Goal: Information Seeking & Learning: Learn about a topic

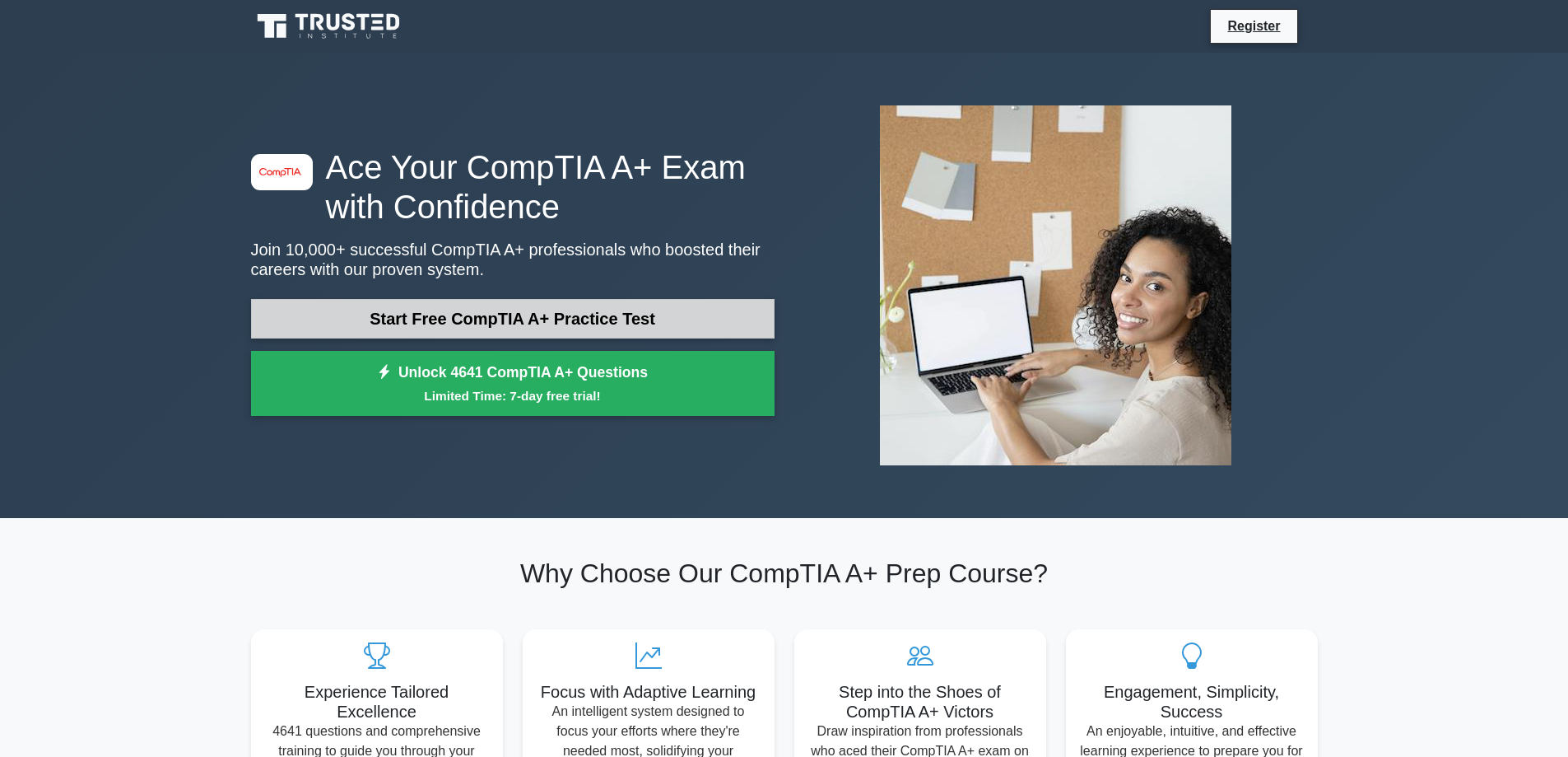
click at [383, 317] on link "Start Free CompTIA A+ Practice Test" at bounding box center [513, 318] width 524 height 40
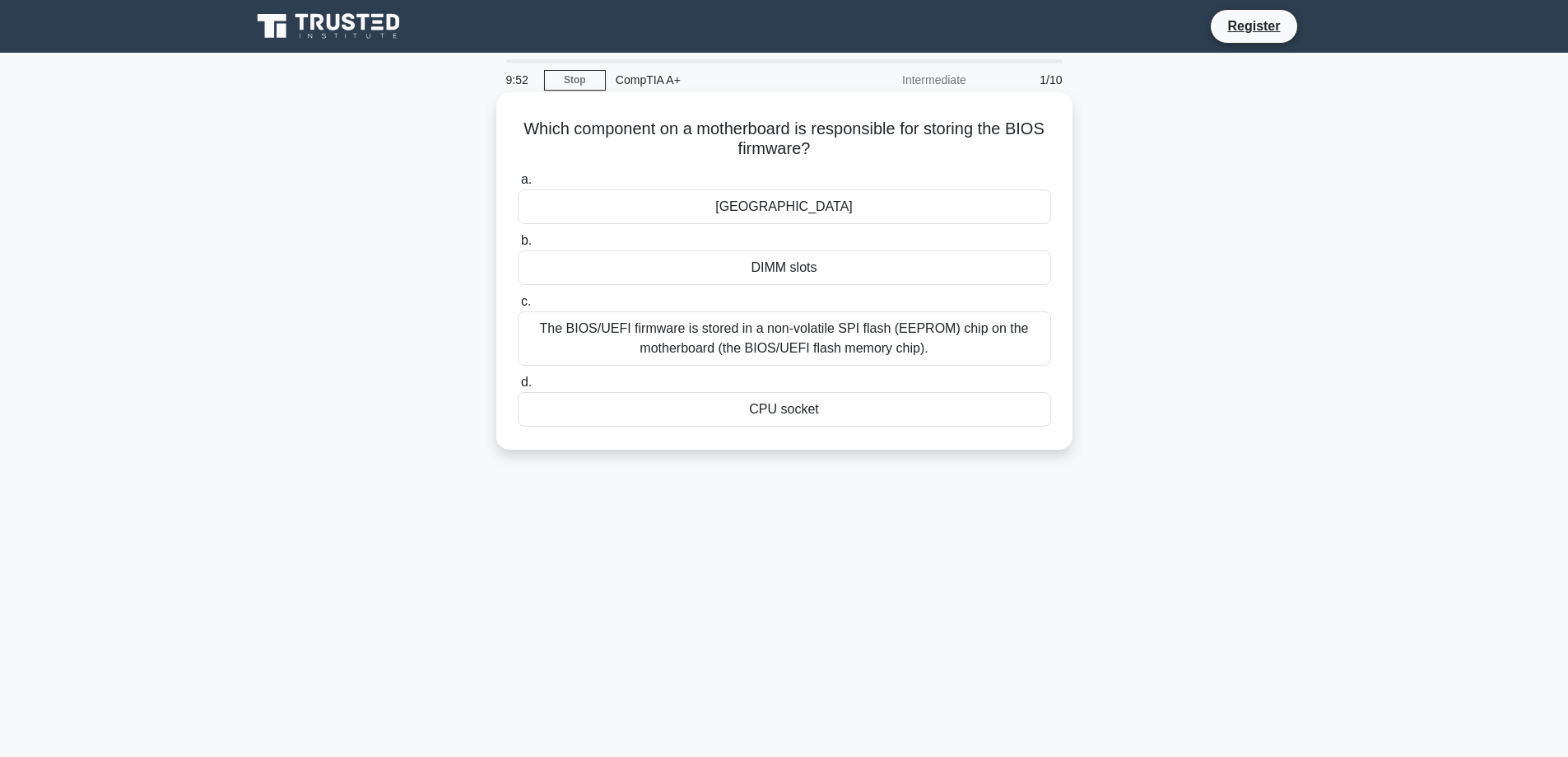
click at [742, 345] on div "The BIOS/UEFI firmware is stored in a non-volatile SPI flash (EEPROM) chip on t…" at bounding box center [784, 338] width 534 height 54
click at [518, 307] on input "c. The BIOS/UEFI firmware is stored in a non-volatile SPI flash (EEPROM) chip o…" at bounding box center [518, 302] width 0 height 11
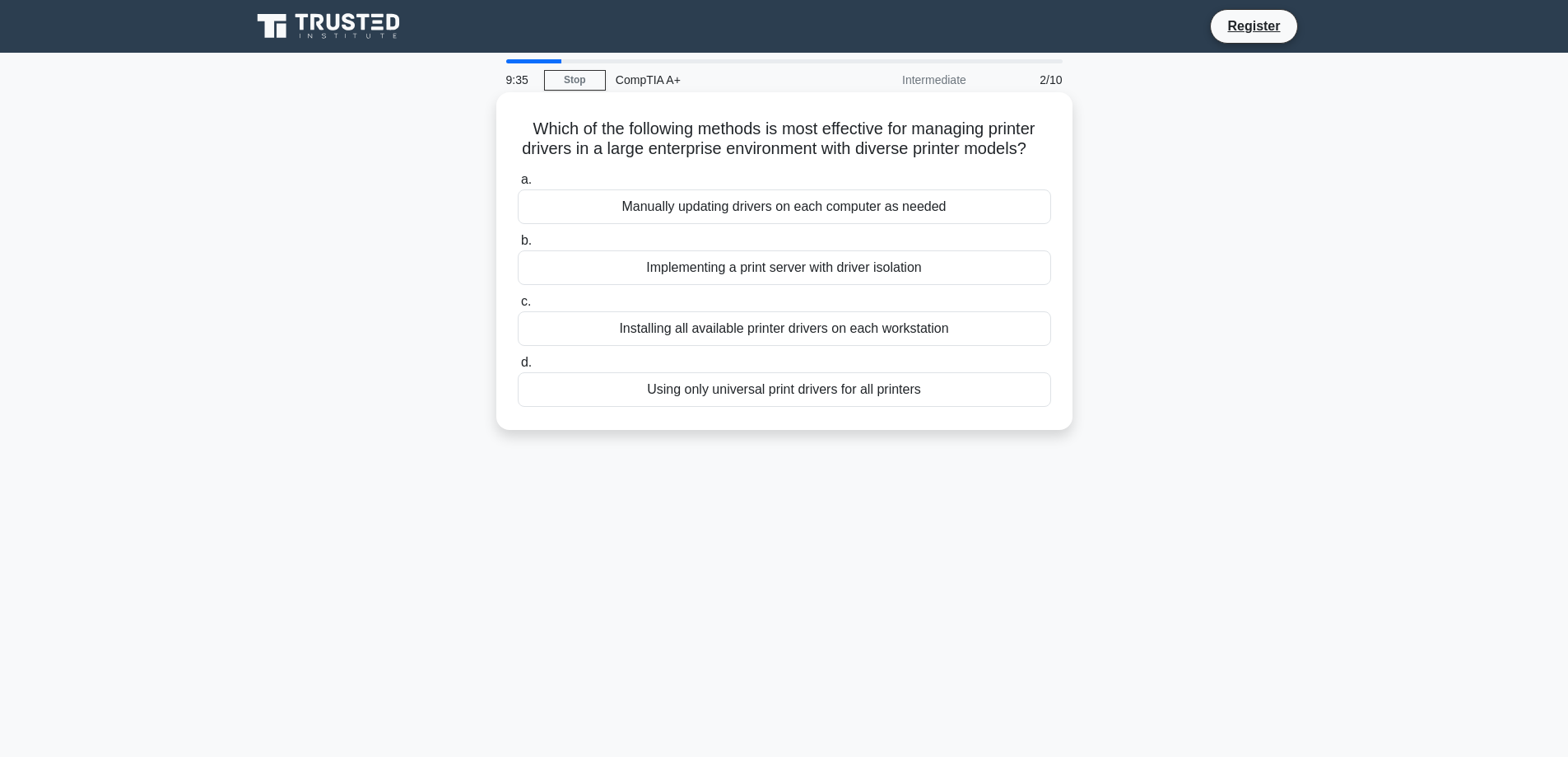
click at [925, 285] on div "Implementing a print server with driver isolation" at bounding box center [784, 267] width 534 height 35
click at [518, 246] on input "b. Implementing a print server with driver isolation" at bounding box center [518, 241] width 0 height 11
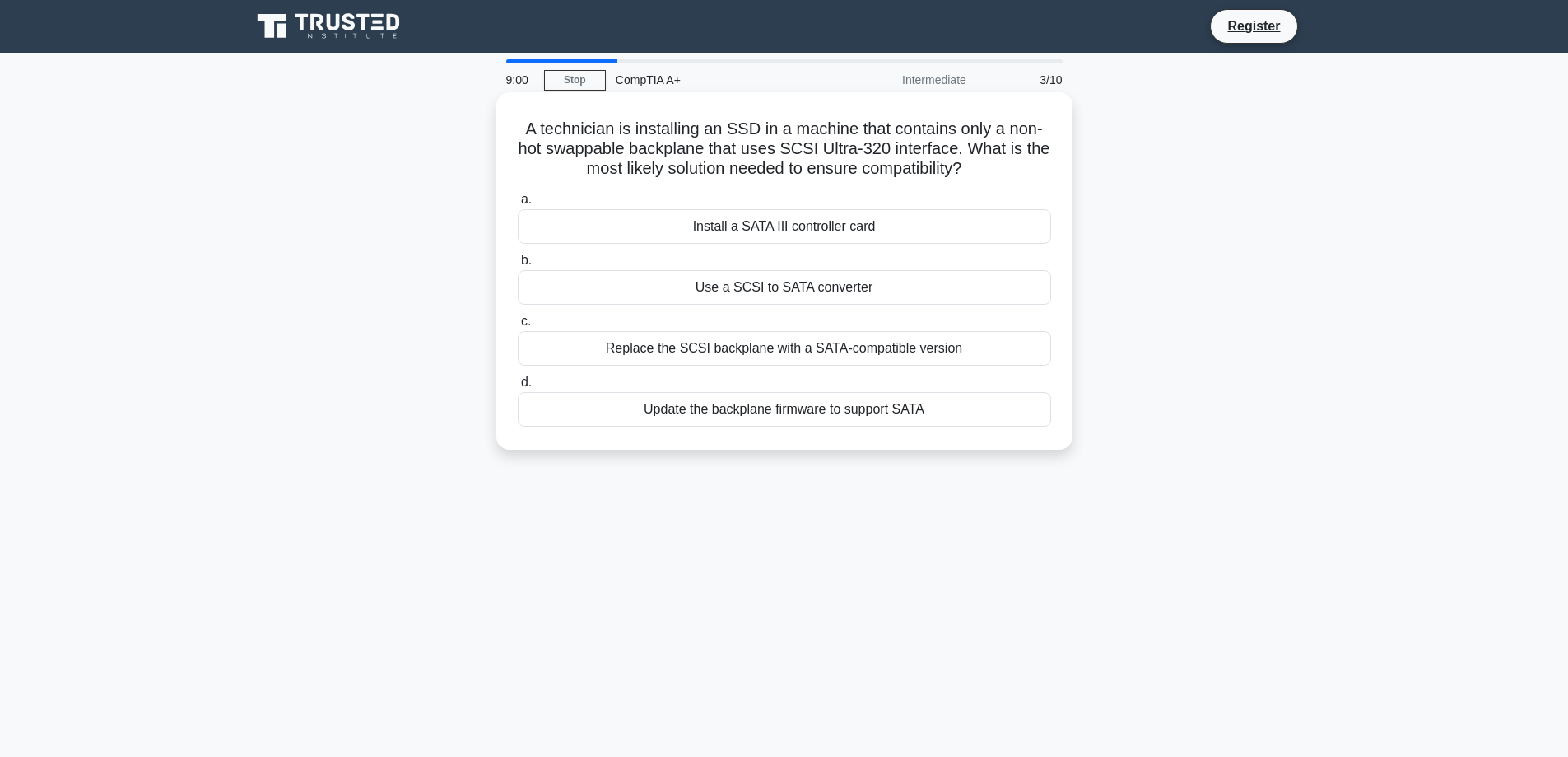
click at [972, 351] on div "Replace the SCSI backplane with a SATA-compatible version" at bounding box center [784, 349] width 534 height 35
click at [518, 327] on input "c. Replace the SCSI backplane with a SATA-compatible version" at bounding box center [518, 322] width 0 height 11
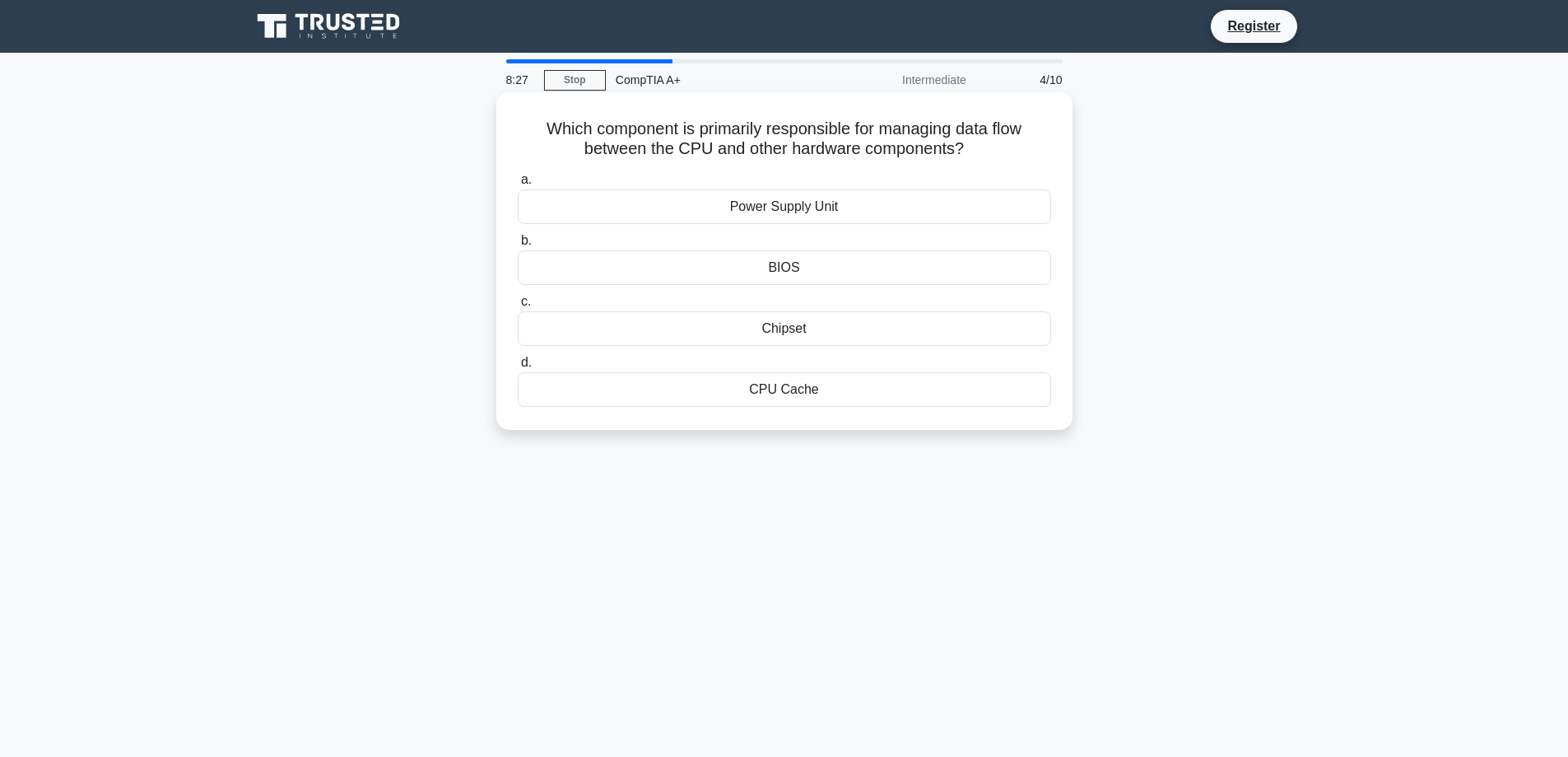
click at [744, 333] on div "Chipset" at bounding box center [784, 329] width 534 height 35
click at [518, 307] on input "c. Chipset" at bounding box center [518, 302] width 0 height 11
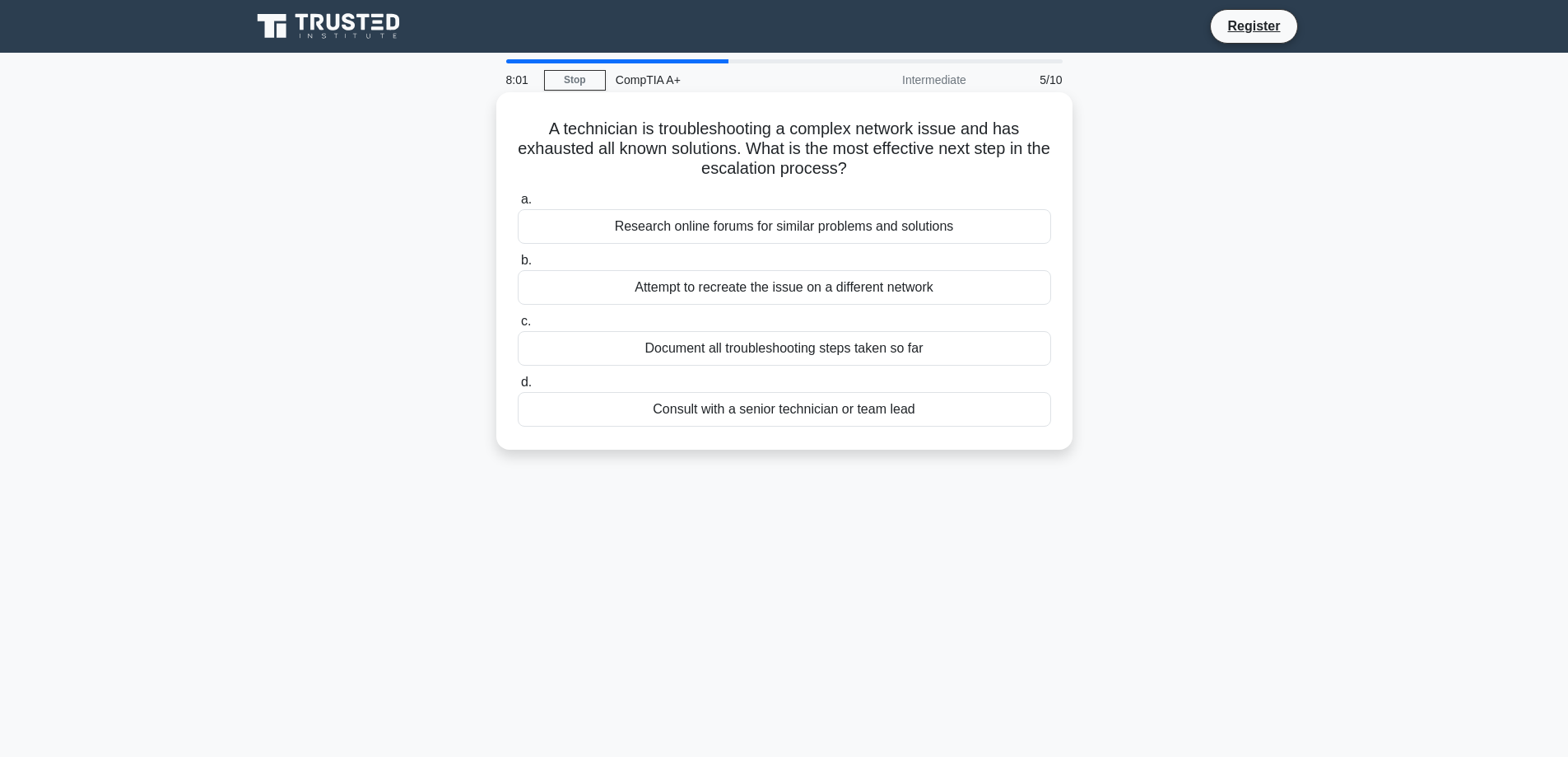
click at [935, 353] on div "Document all troubleshooting steps taken so far" at bounding box center [784, 349] width 534 height 35
click at [518, 327] on input "c. Document all troubleshooting steps taken so far" at bounding box center [518, 322] width 0 height 11
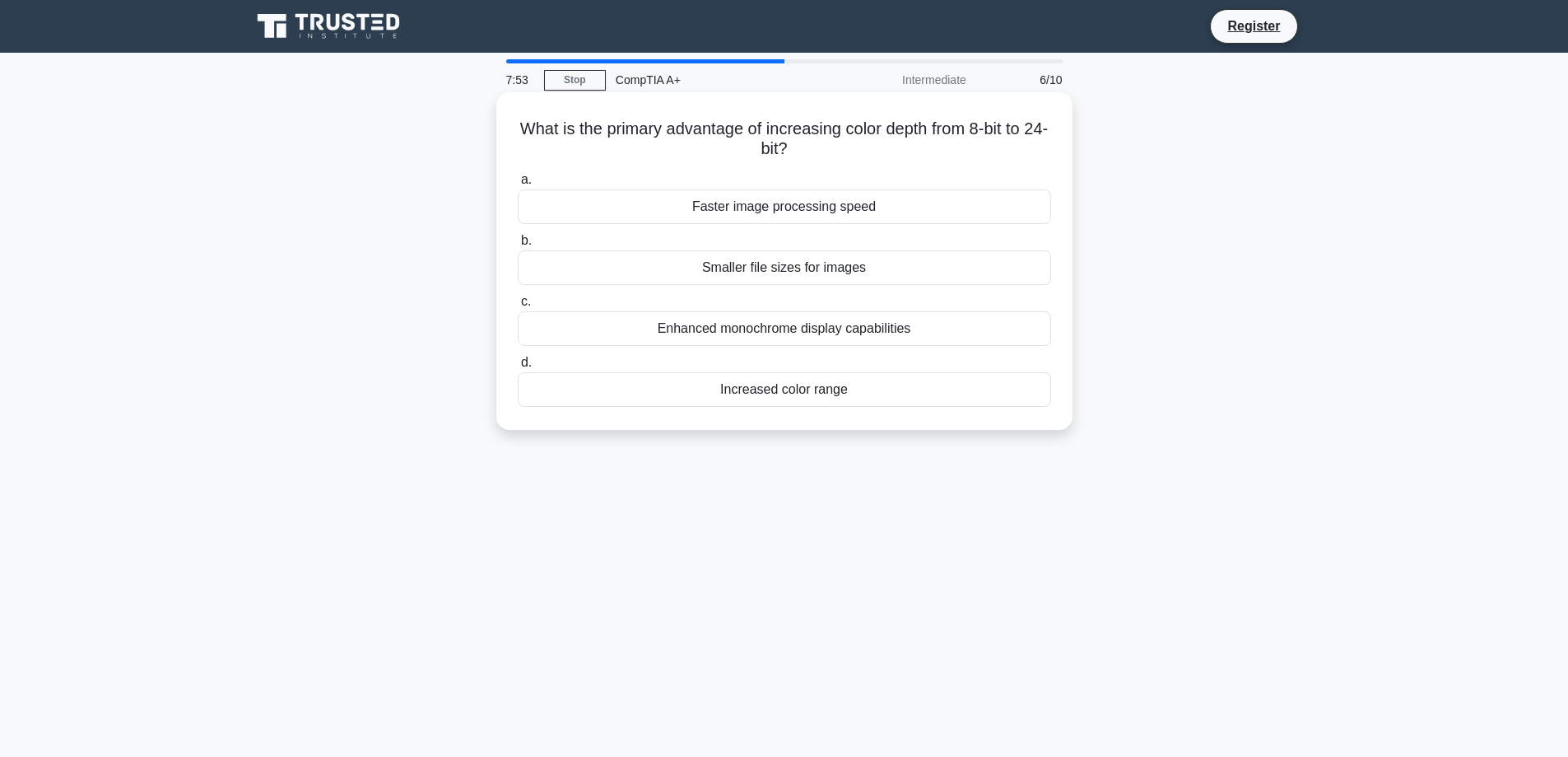
click at [855, 388] on div "Increased color range" at bounding box center [784, 390] width 534 height 35
click at [518, 368] on input "d. Increased color range" at bounding box center [518, 363] width 0 height 11
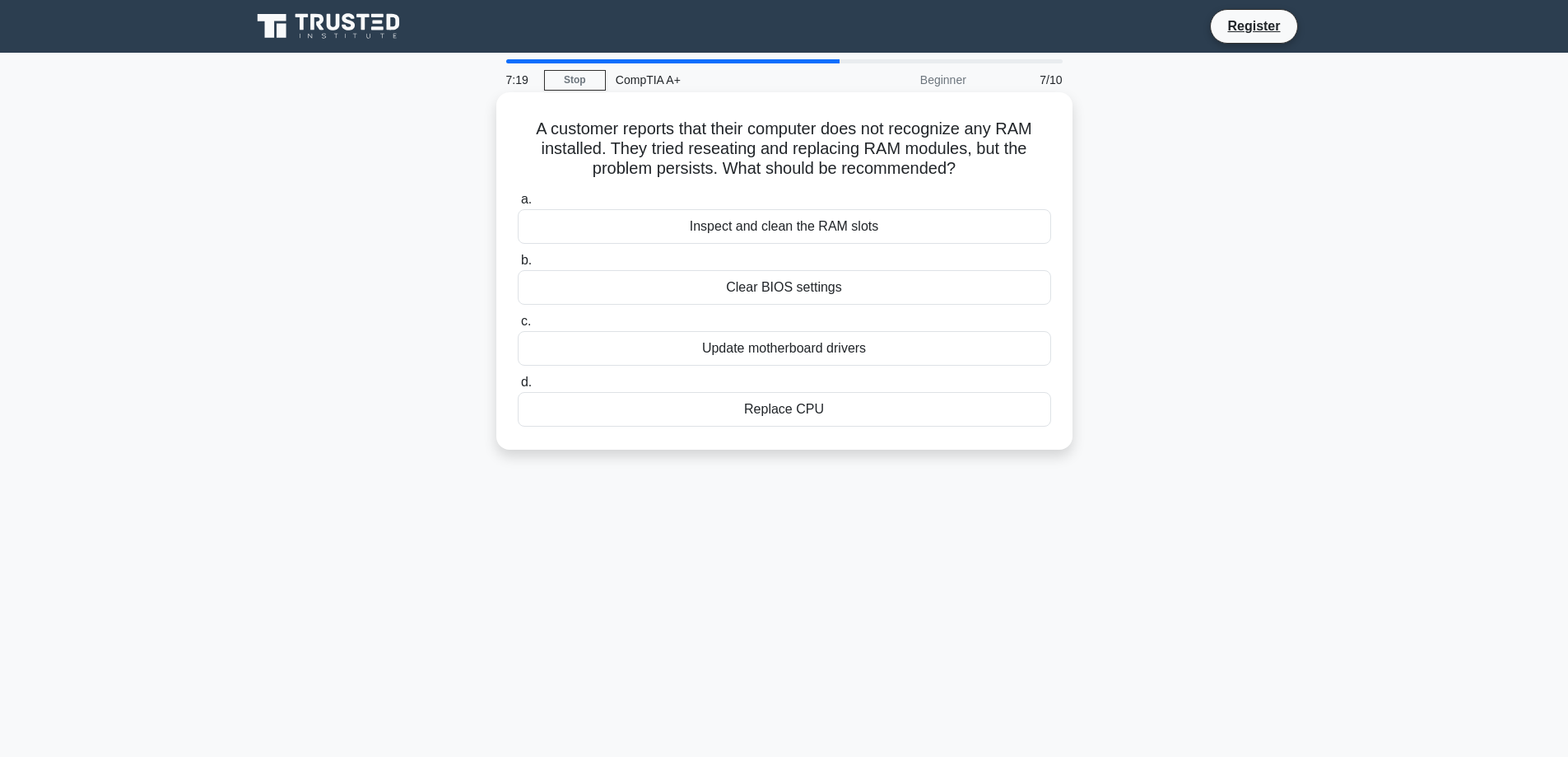
click at [866, 294] on div "Clear BIOS settings" at bounding box center [784, 288] width 534 height 35
click at [518, 266] on input "b. Clear BIOS settings" at bounding box center [518, 261] width 0 height 11
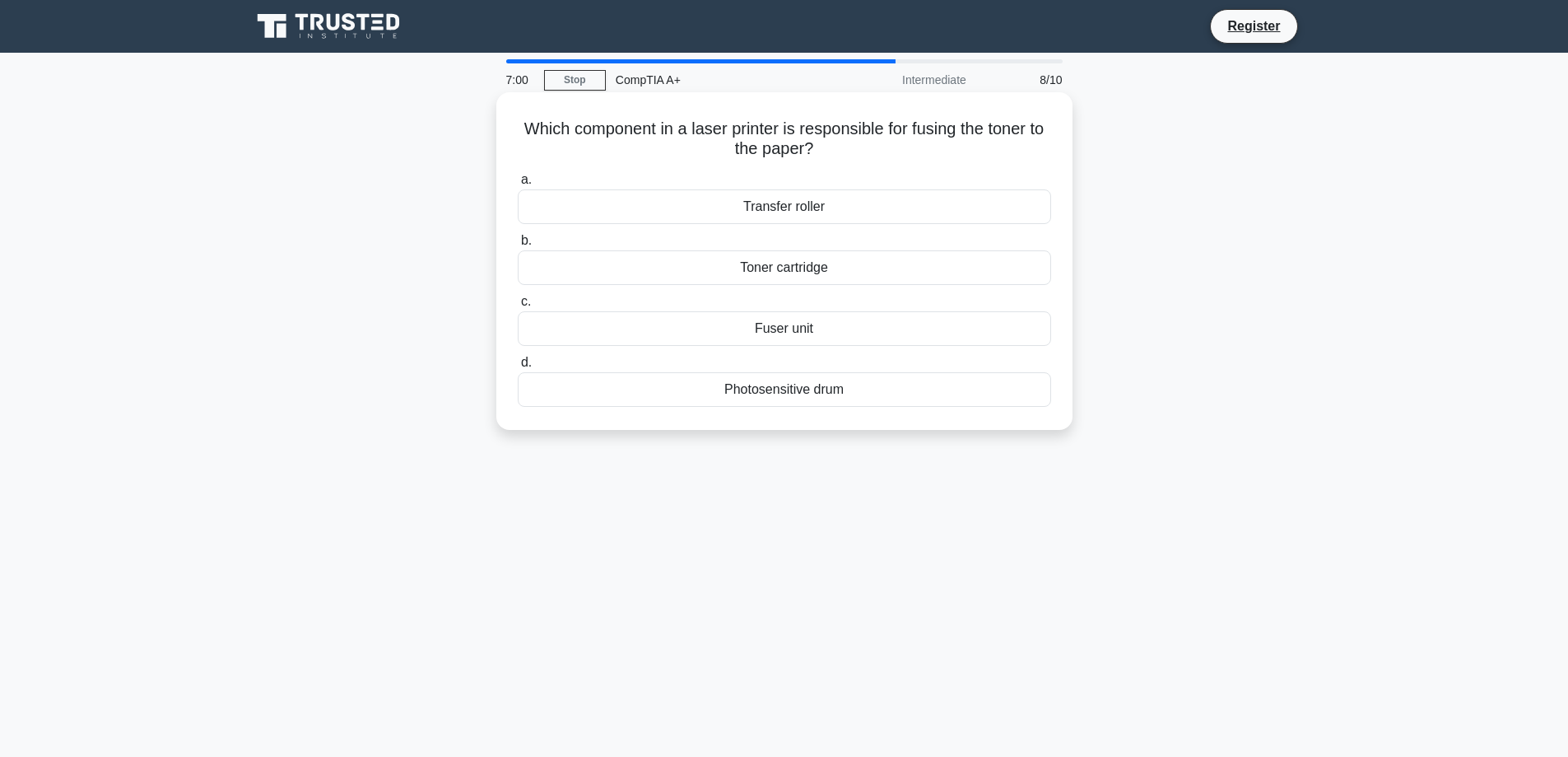
click at [861, 266] on div "Toner cartridge" at bounding box center [784, 267] width 534 height 35
click at [518, 246] on input "b. Toner cartridge" at bounding box center [518, 241] width 0 height 11
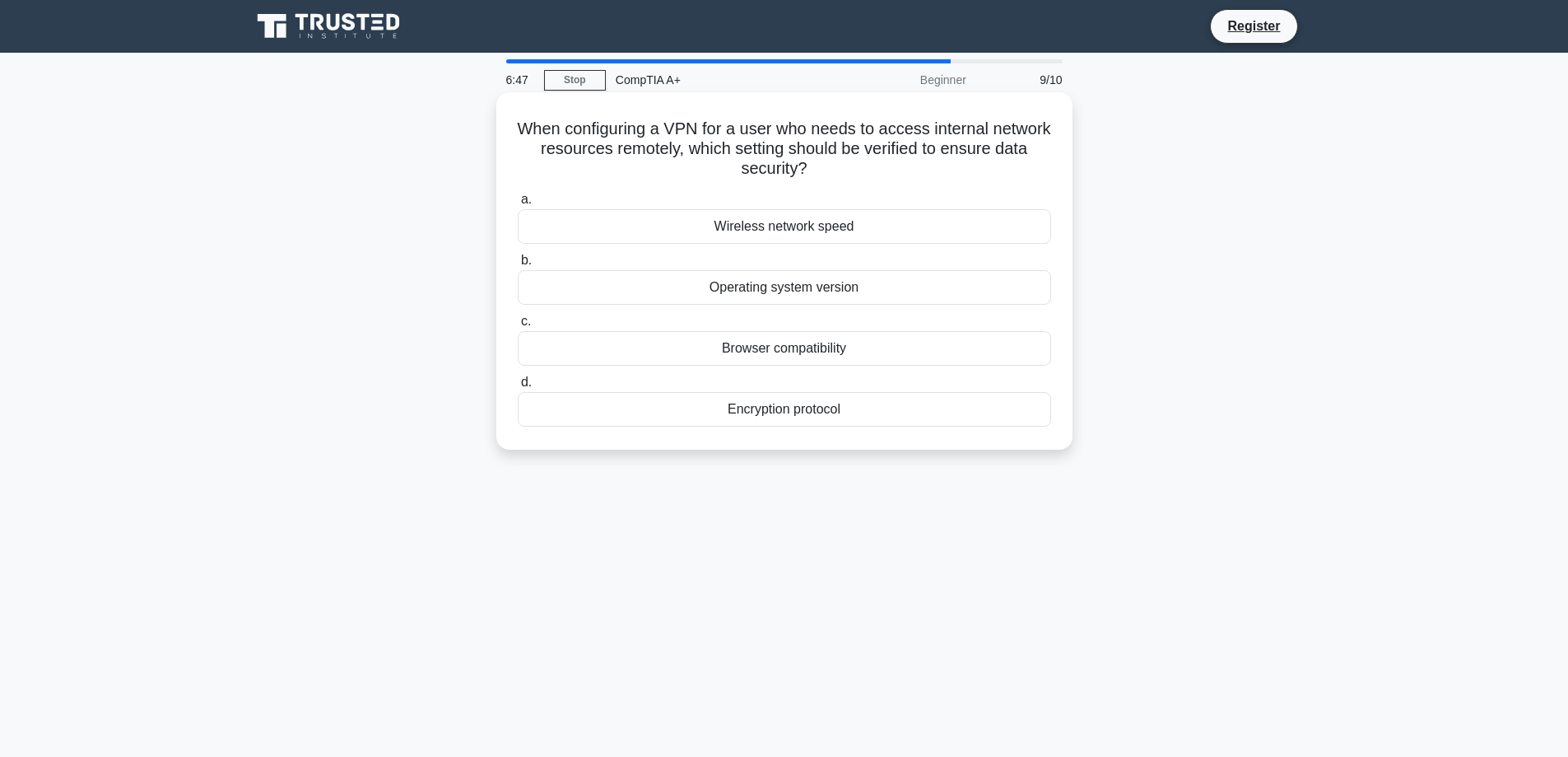
click at [842, 412] on div "Encryption protocol" at bounding box center [784, 409] width 534 height 35
click at [518, 388] on input "d. Encryption protocol" at bounding box center [518, 383] width 0 height 11
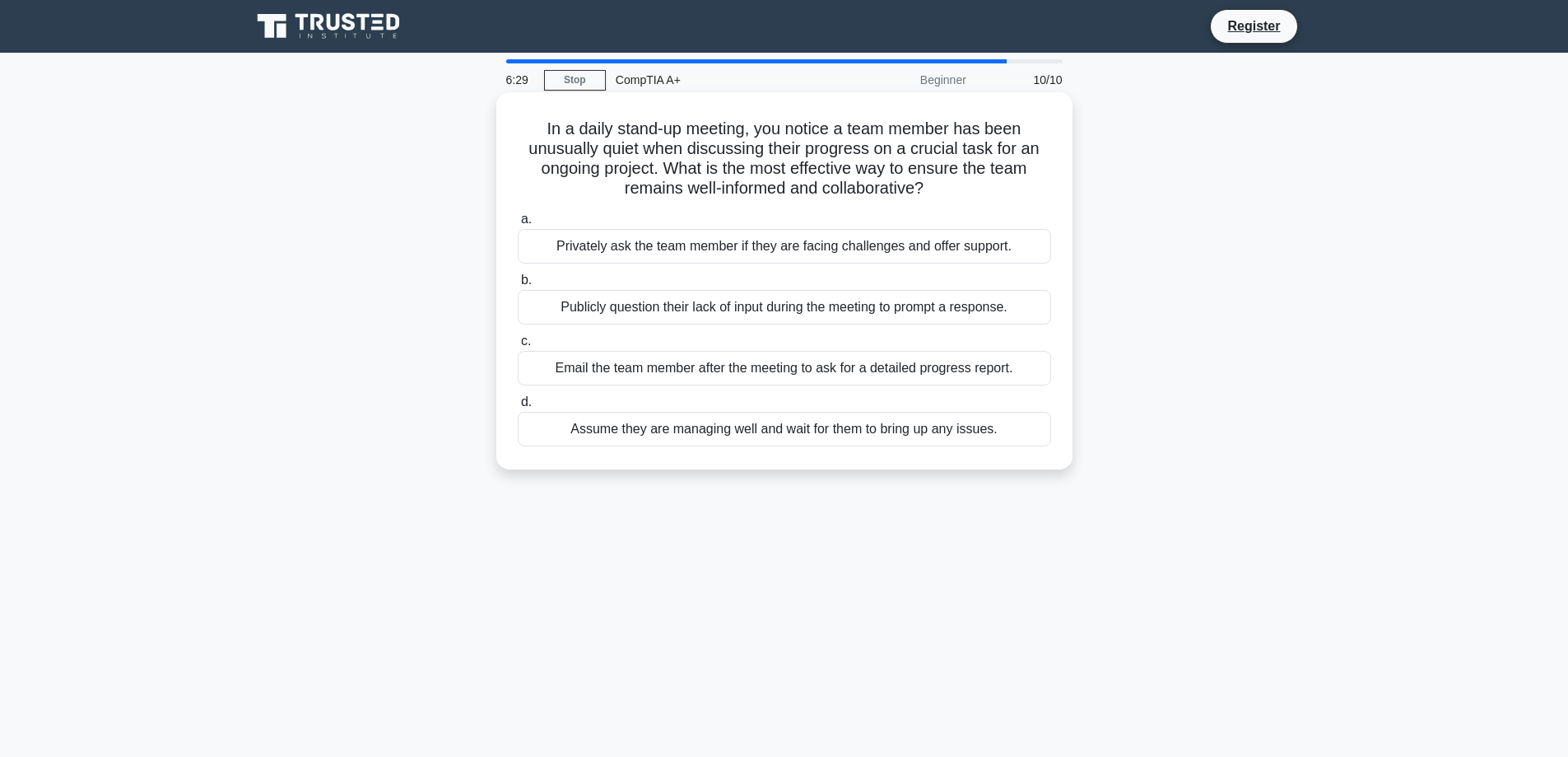
click at [827, 247] on div "Privately ask the team member if they are facing challenges and offer support." at bounding box center [784, 246] width 534 height 35
click at [518, 225] on input "a. Privately ask the team member if they are facing challenges and offer suppor…" at bounding box center [518, 219] width 0 height 11
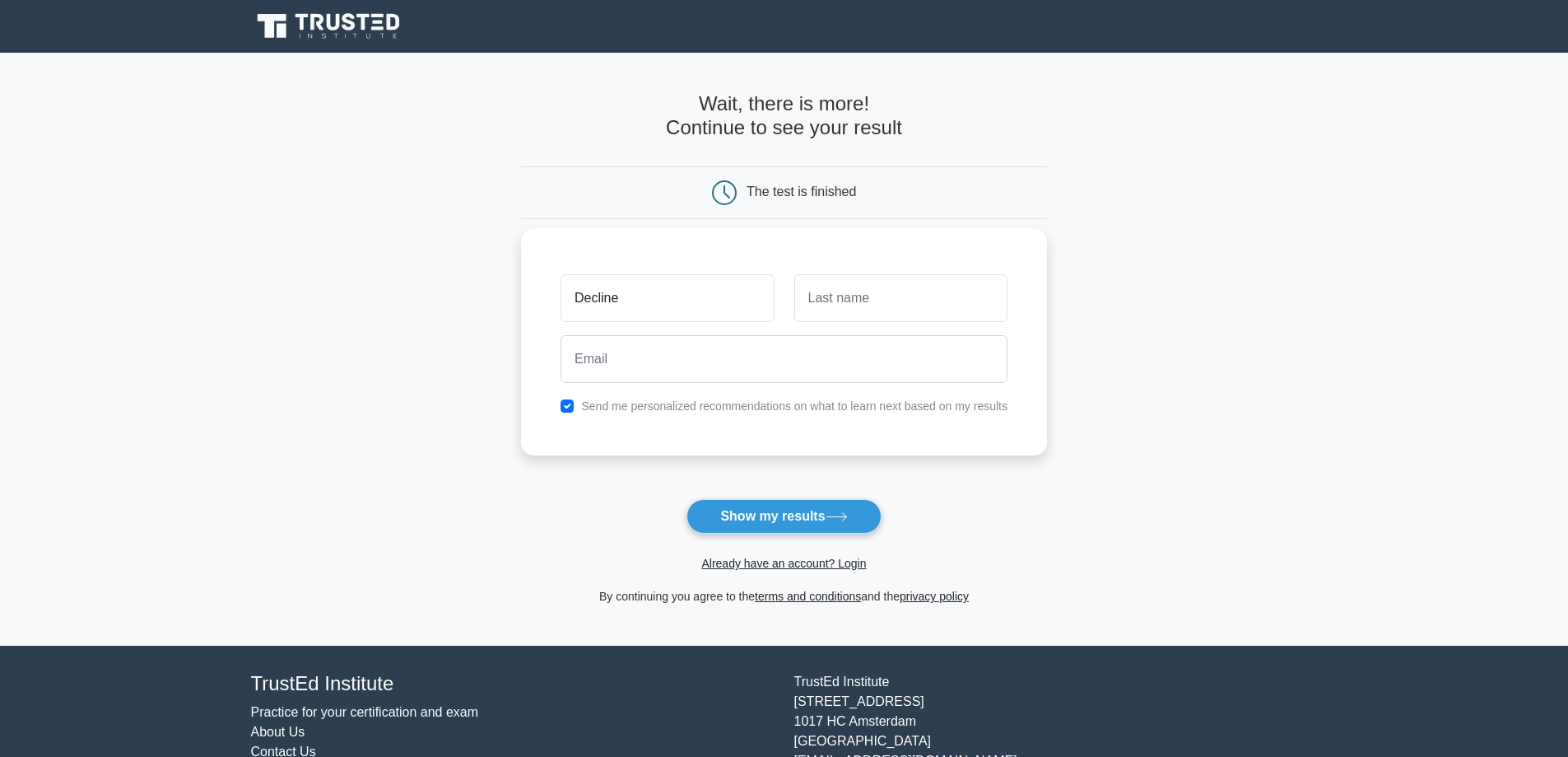
type input "Decline"
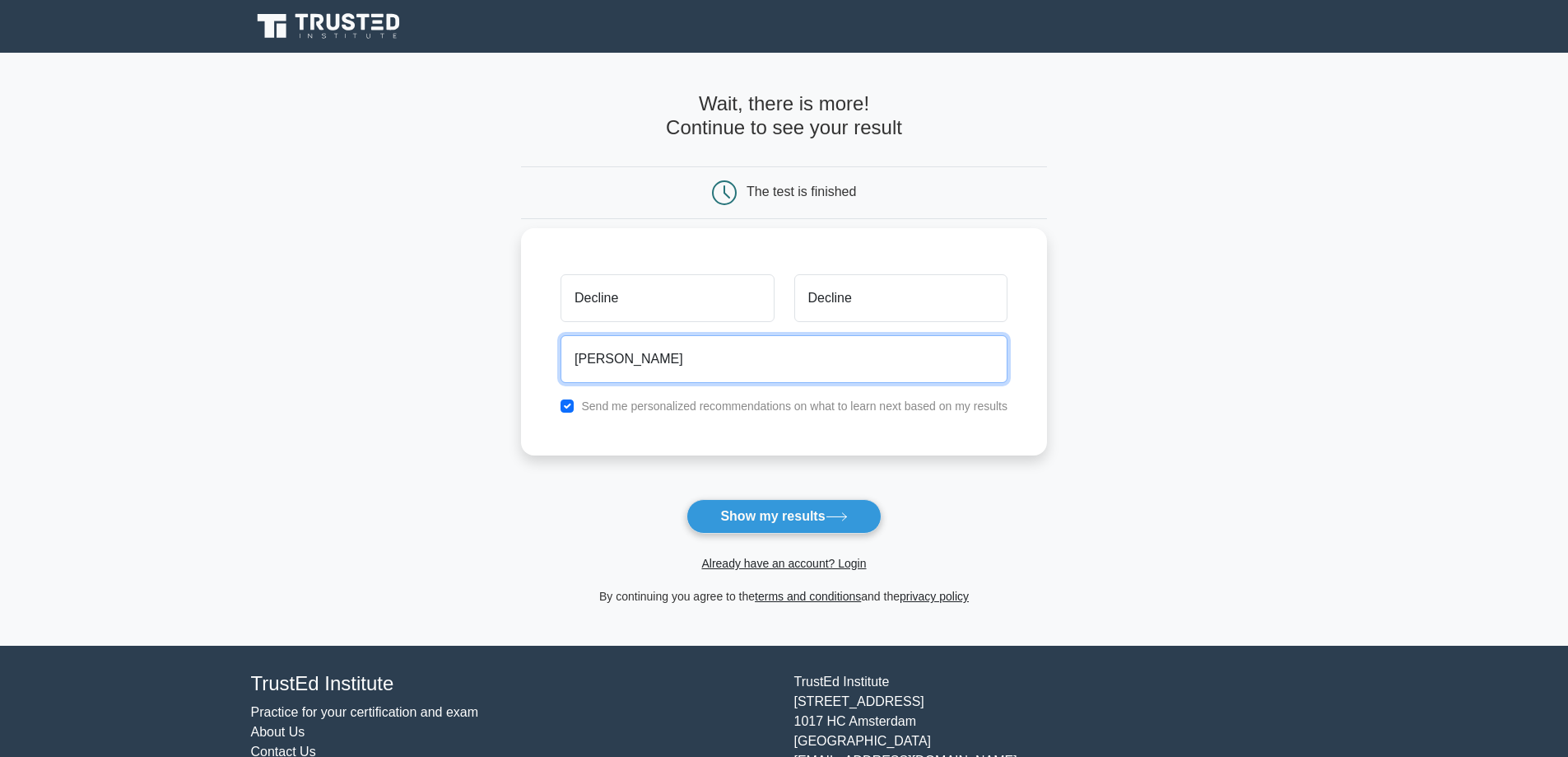
type input "drummerzack1@gmail.com"
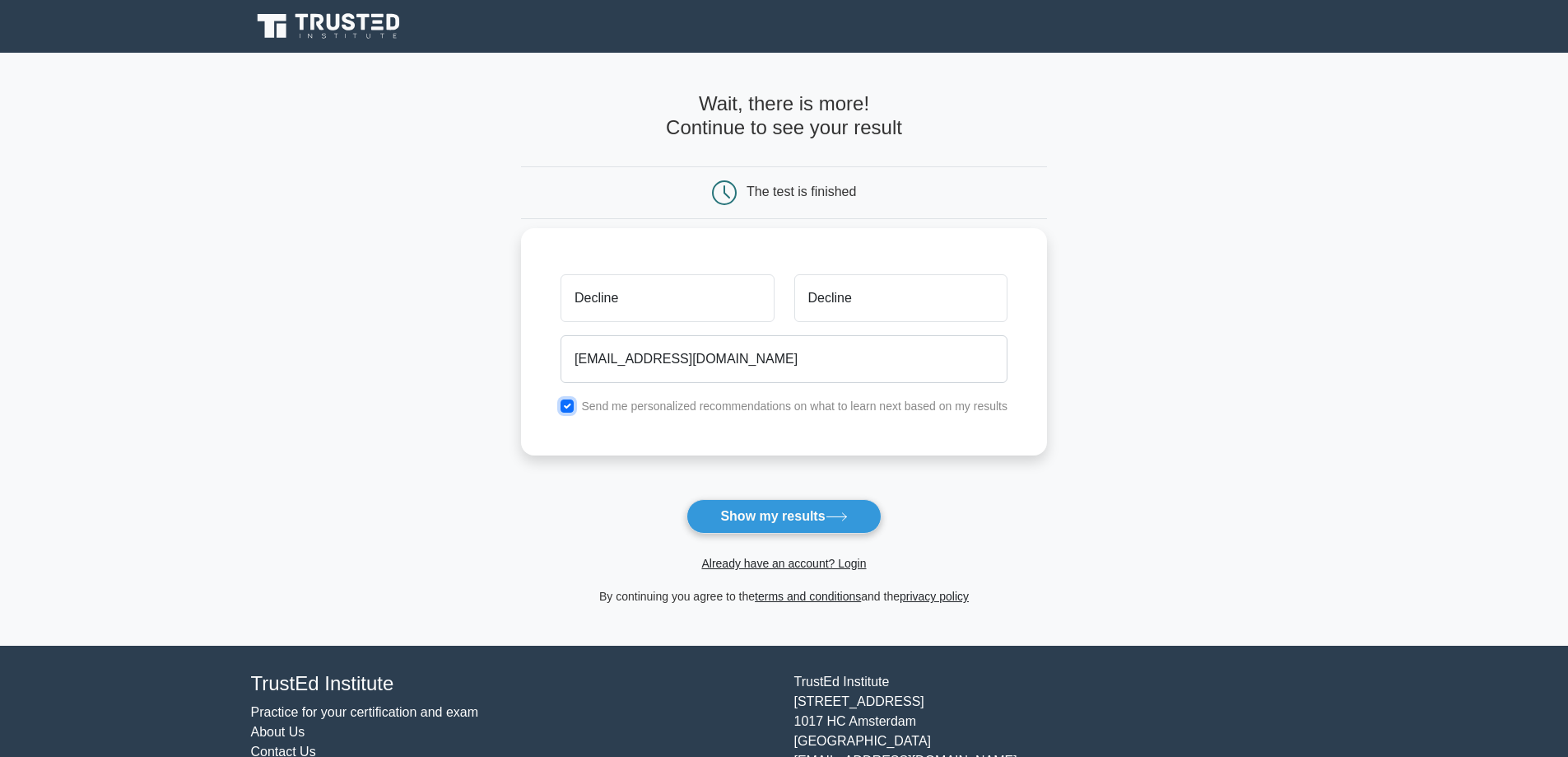
click at [566, 404] on input "checkbox" at bounding box center [567, 406] width 13 height 13
checkbox input "false"
click at [734, 522] on button "Show my results" at bounding box center [784, 516] width 195 height 35
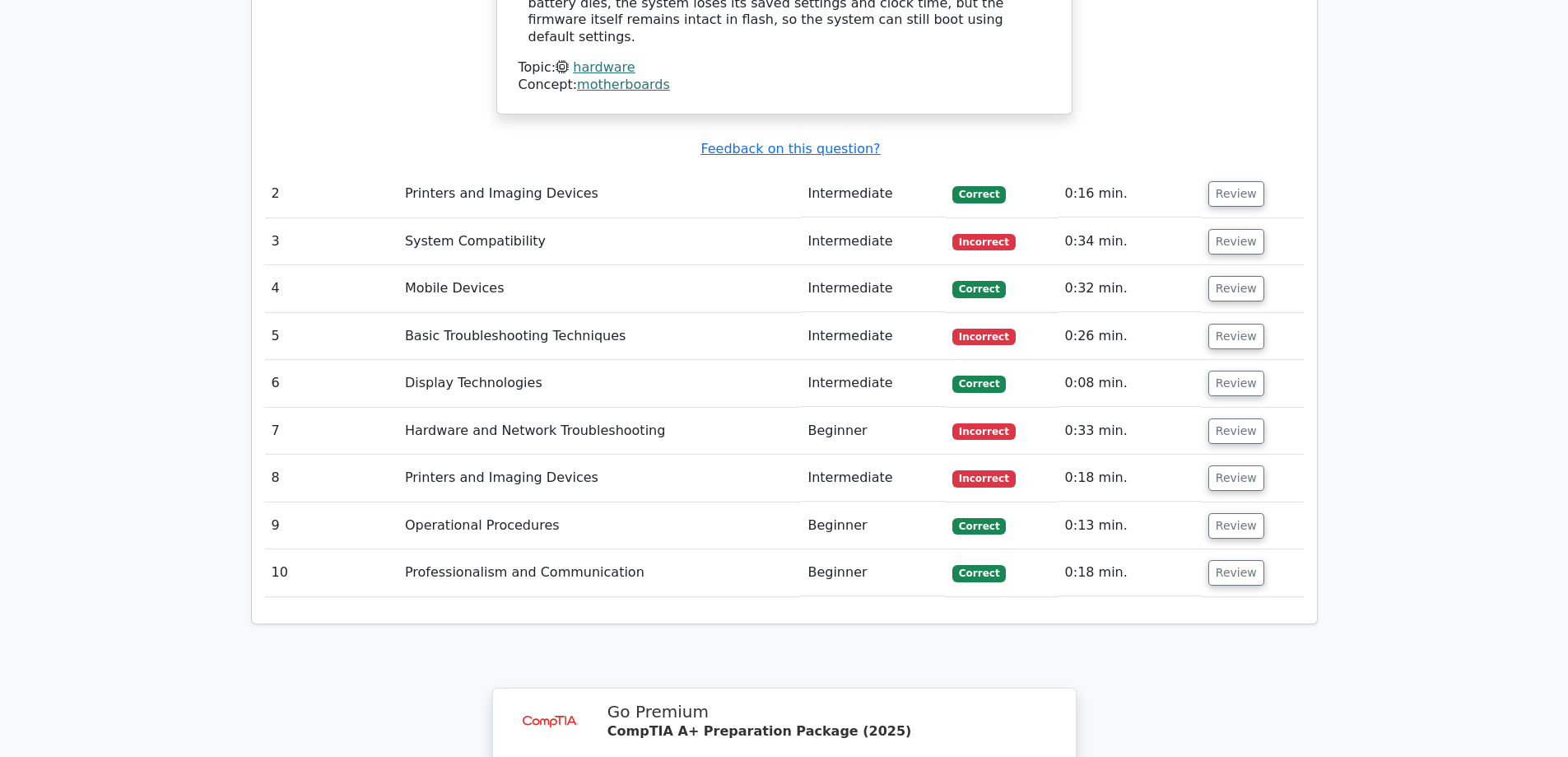
scroll to position [1976, 0]
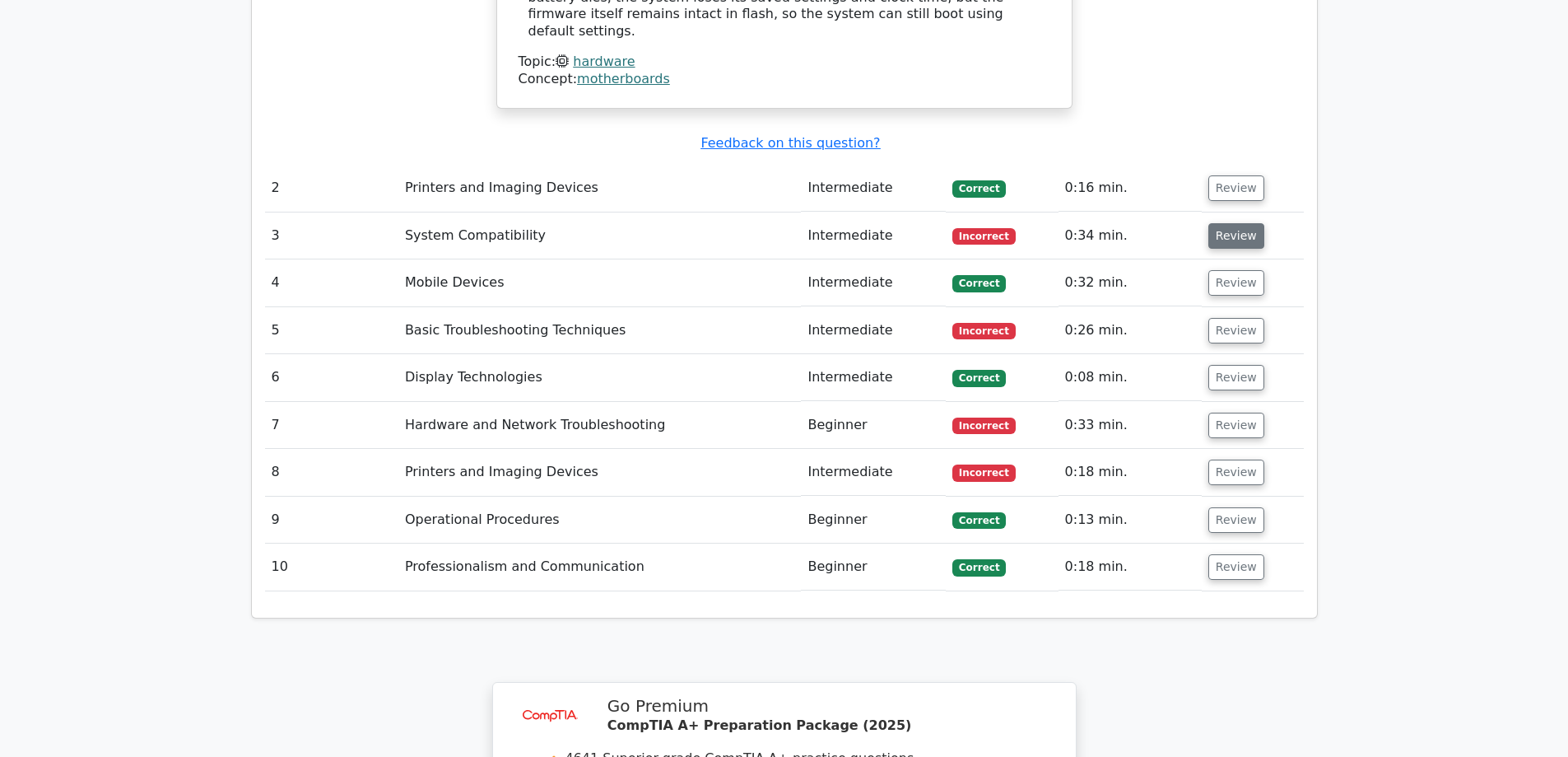
click at [1236, 223] on button "Review" at bounding box center [1236, 236] width 56 height 26
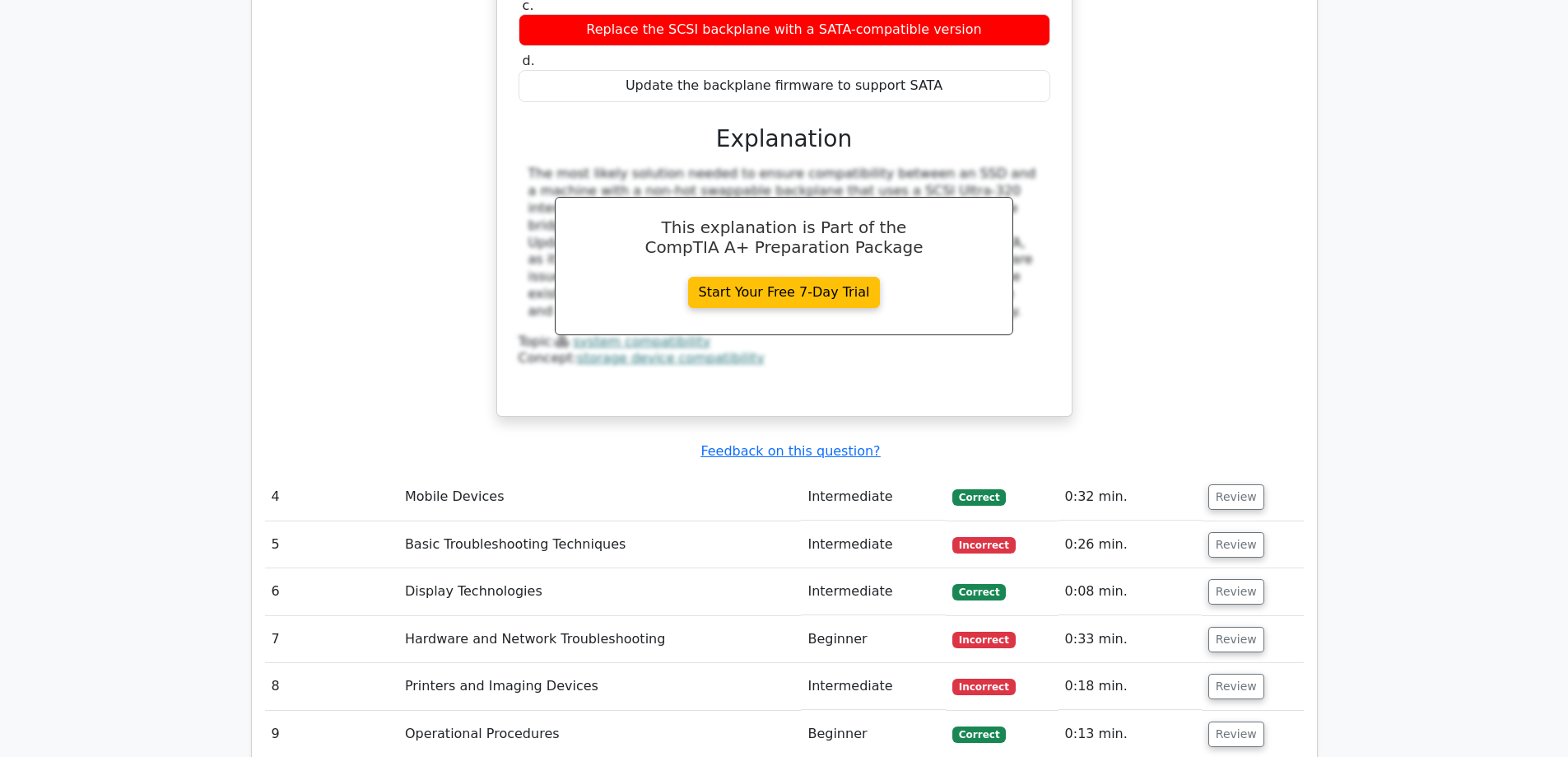
scroll to position [2552, 0]
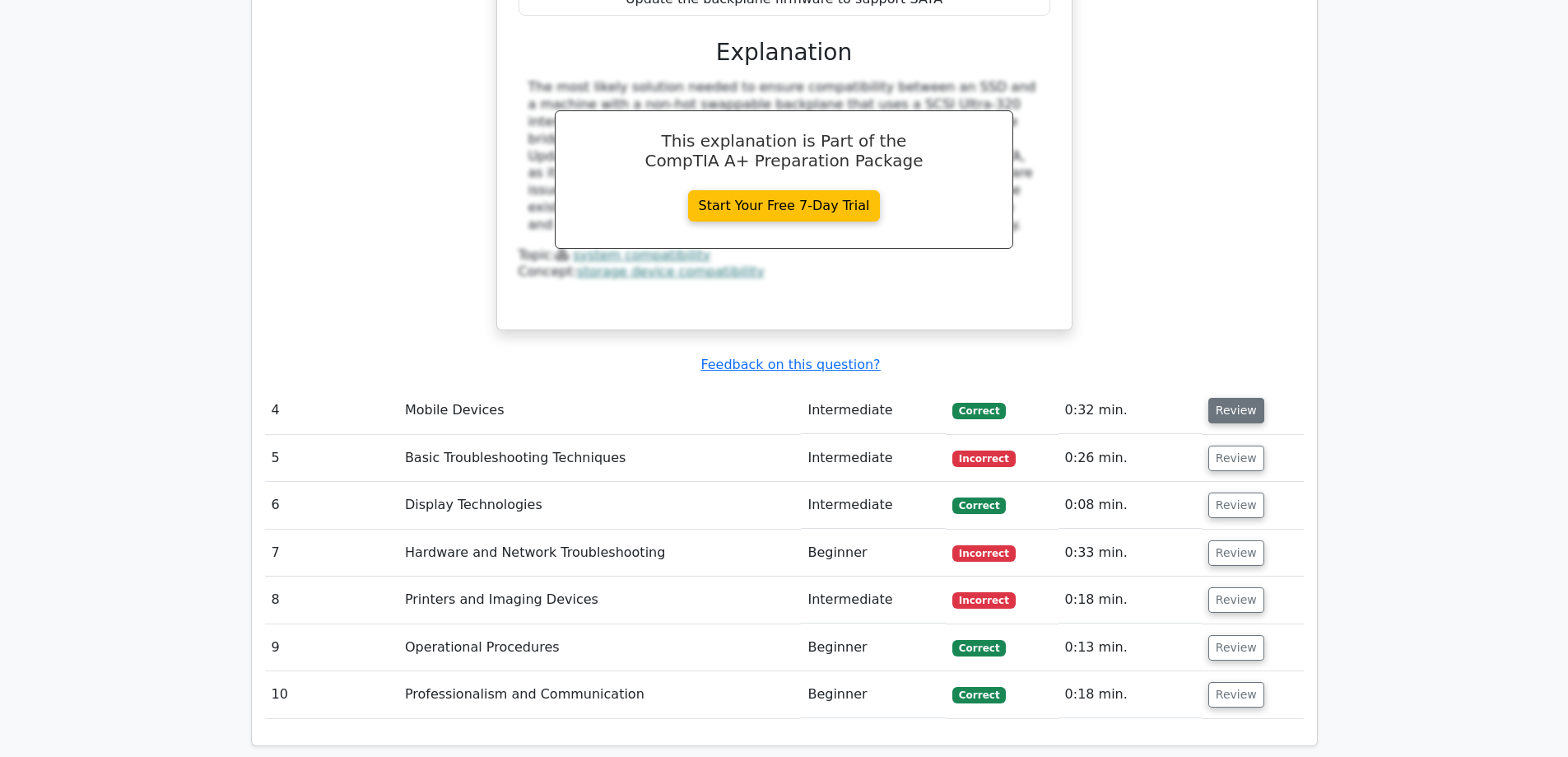
click at [1222, 397] on button "Review" at bounding box center [1236, 410] width 56 height 26
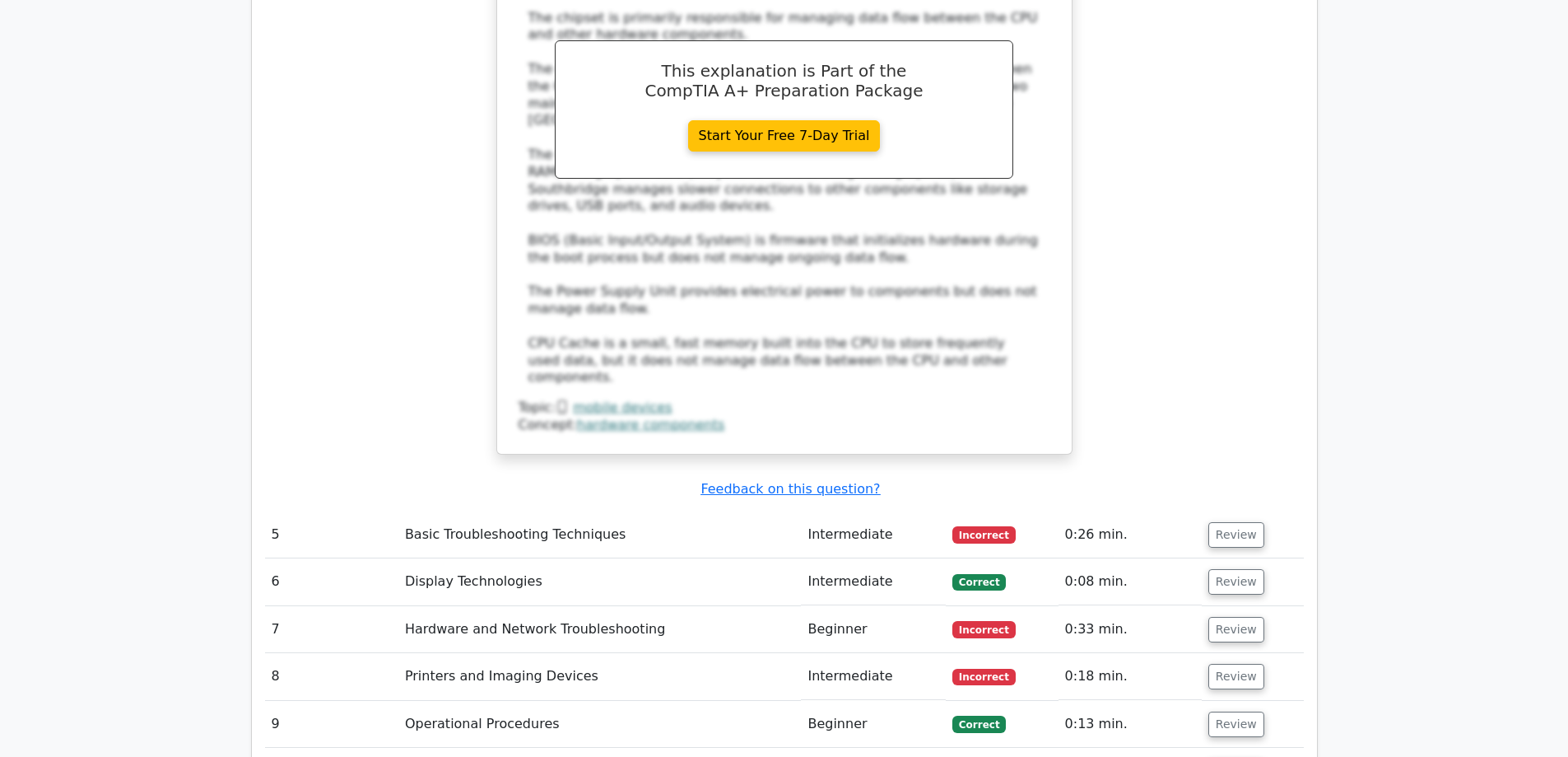
scroll to position [3458, 0]
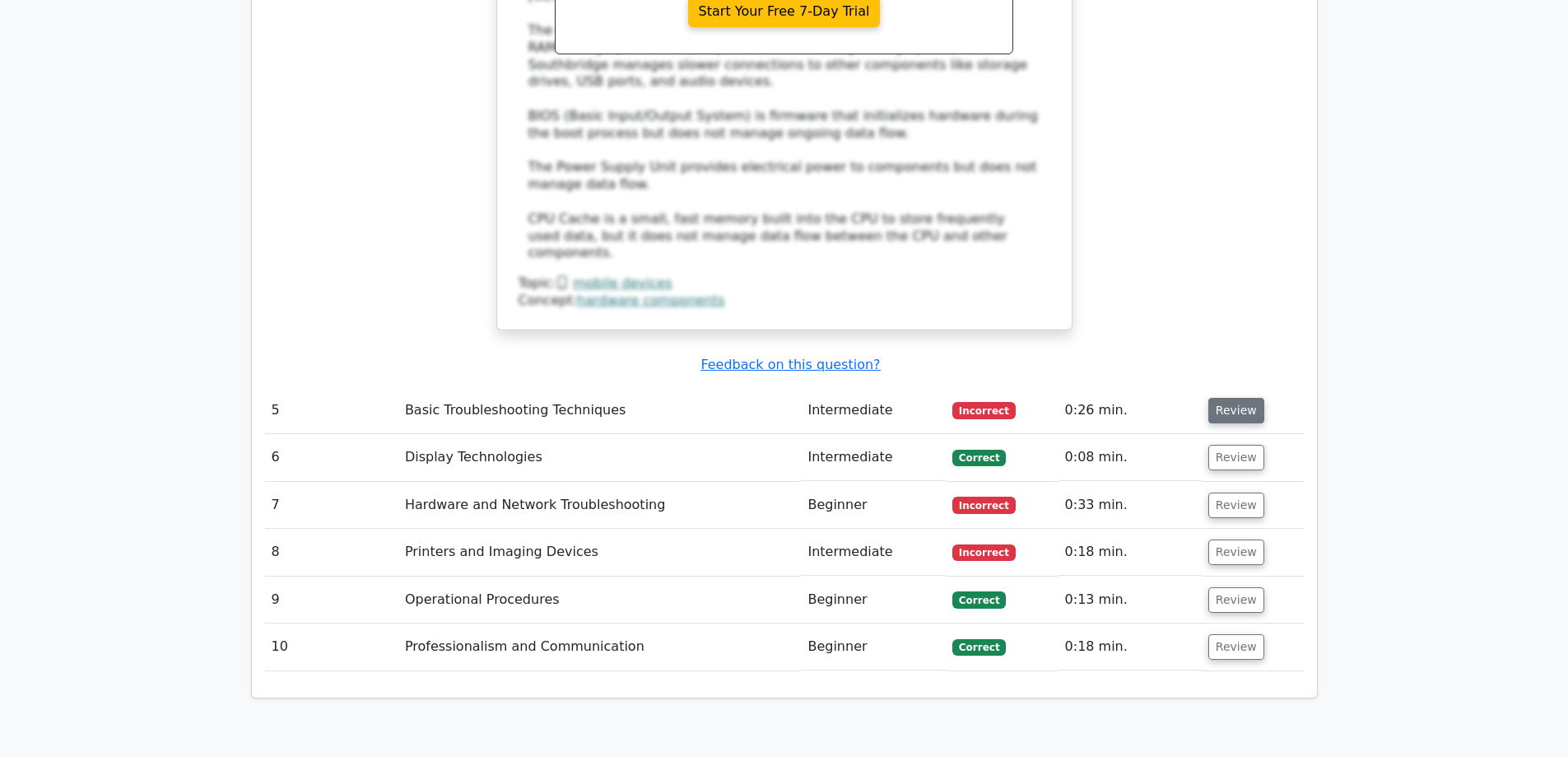
click at [1238, 397] on button "Review" at bounding box center [1236, 410] width 56 height 26
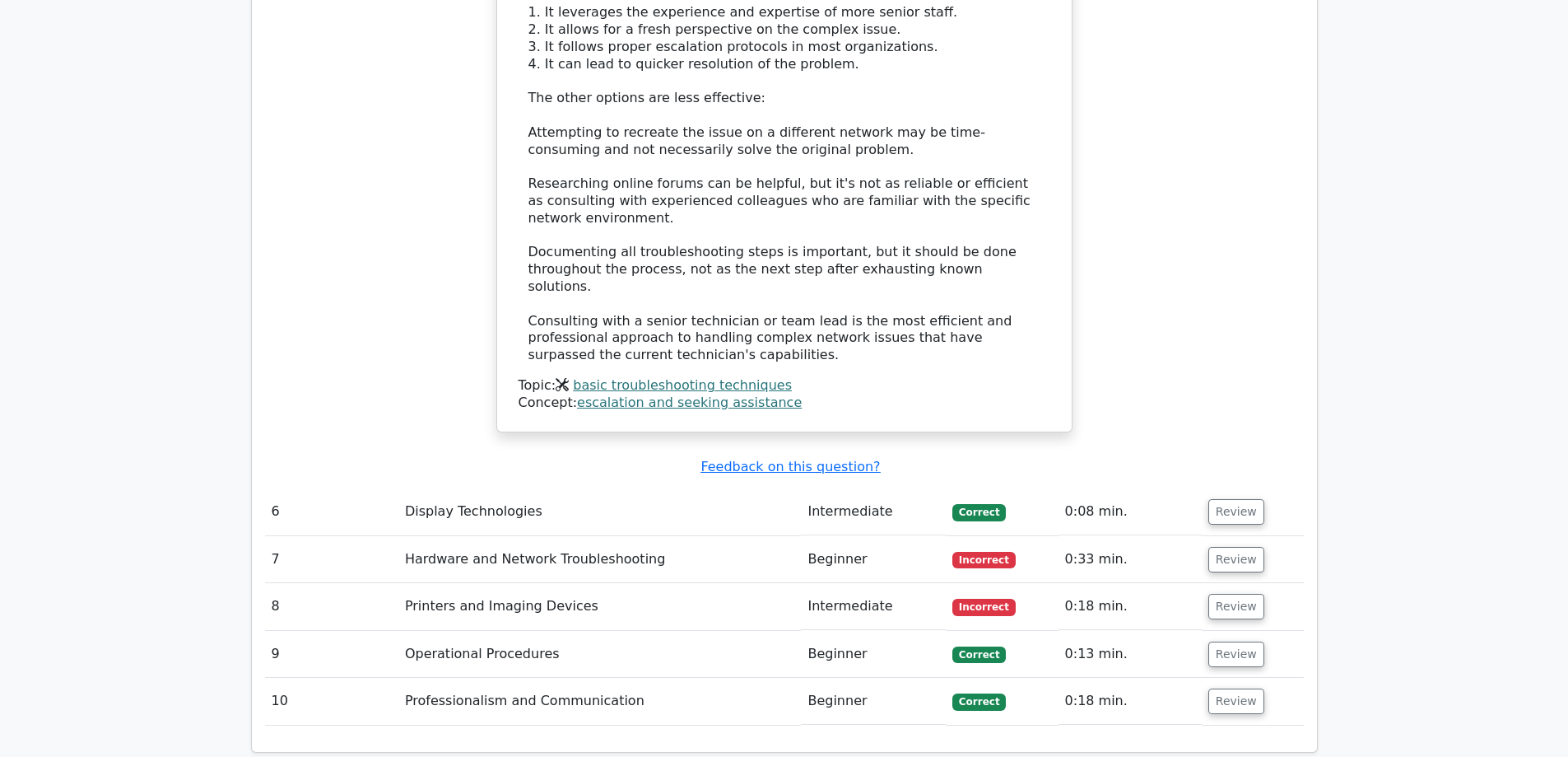
scroll to position [4364, 0]
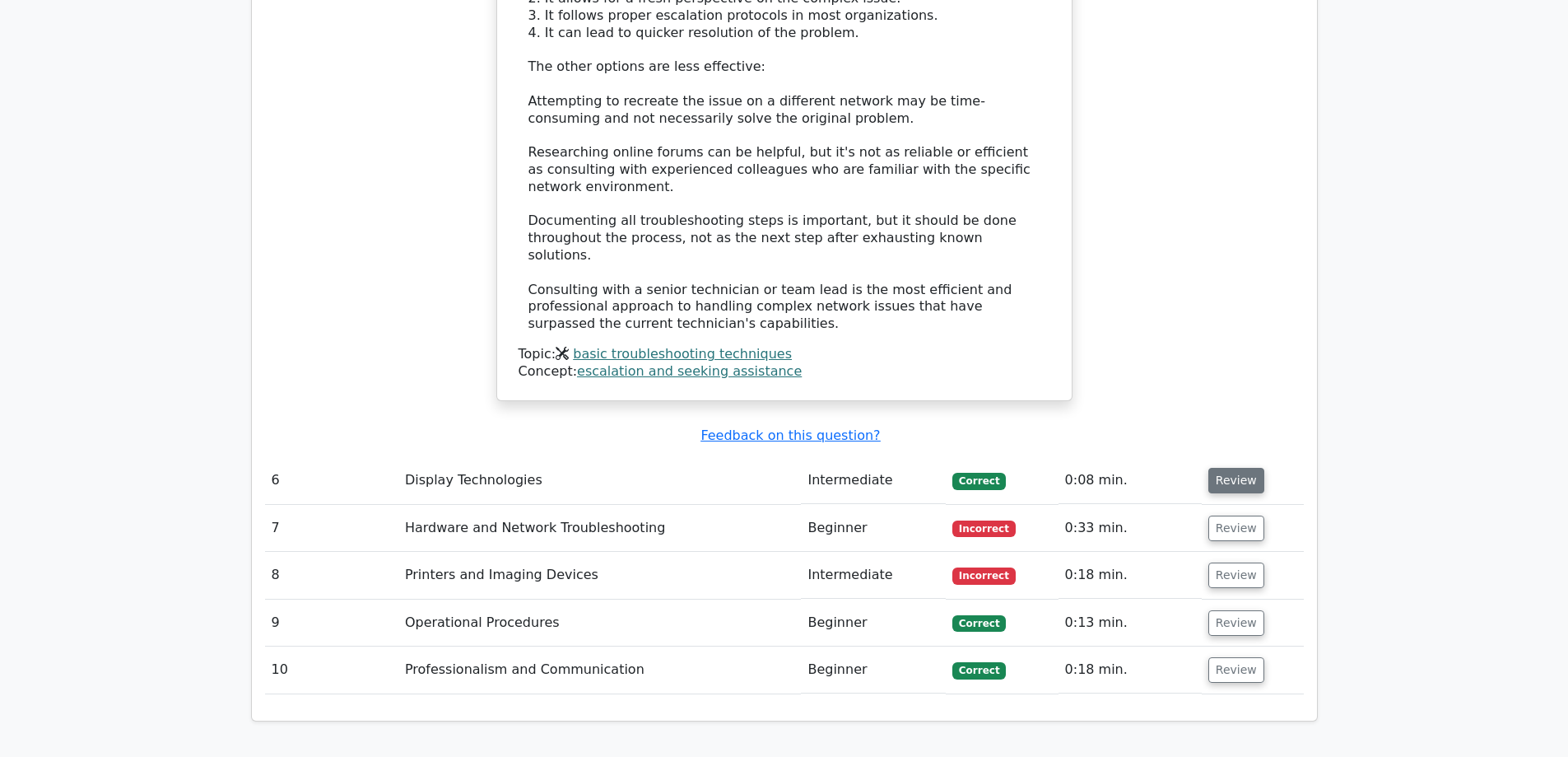
click at [1236, 467] on button "Review" at bounding box center [1236, 480] width 56 height 26
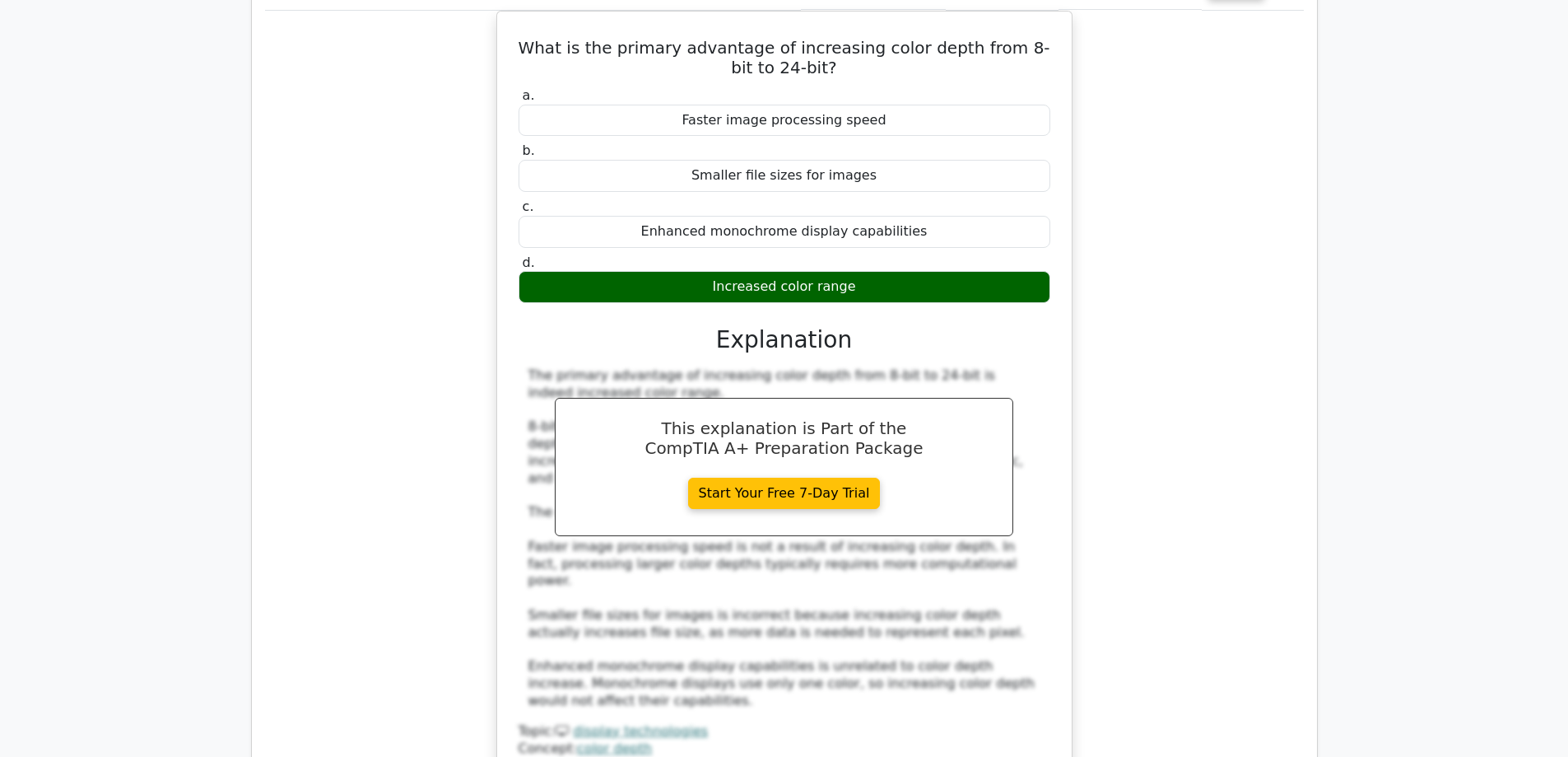
scroll to position [5104, 0]
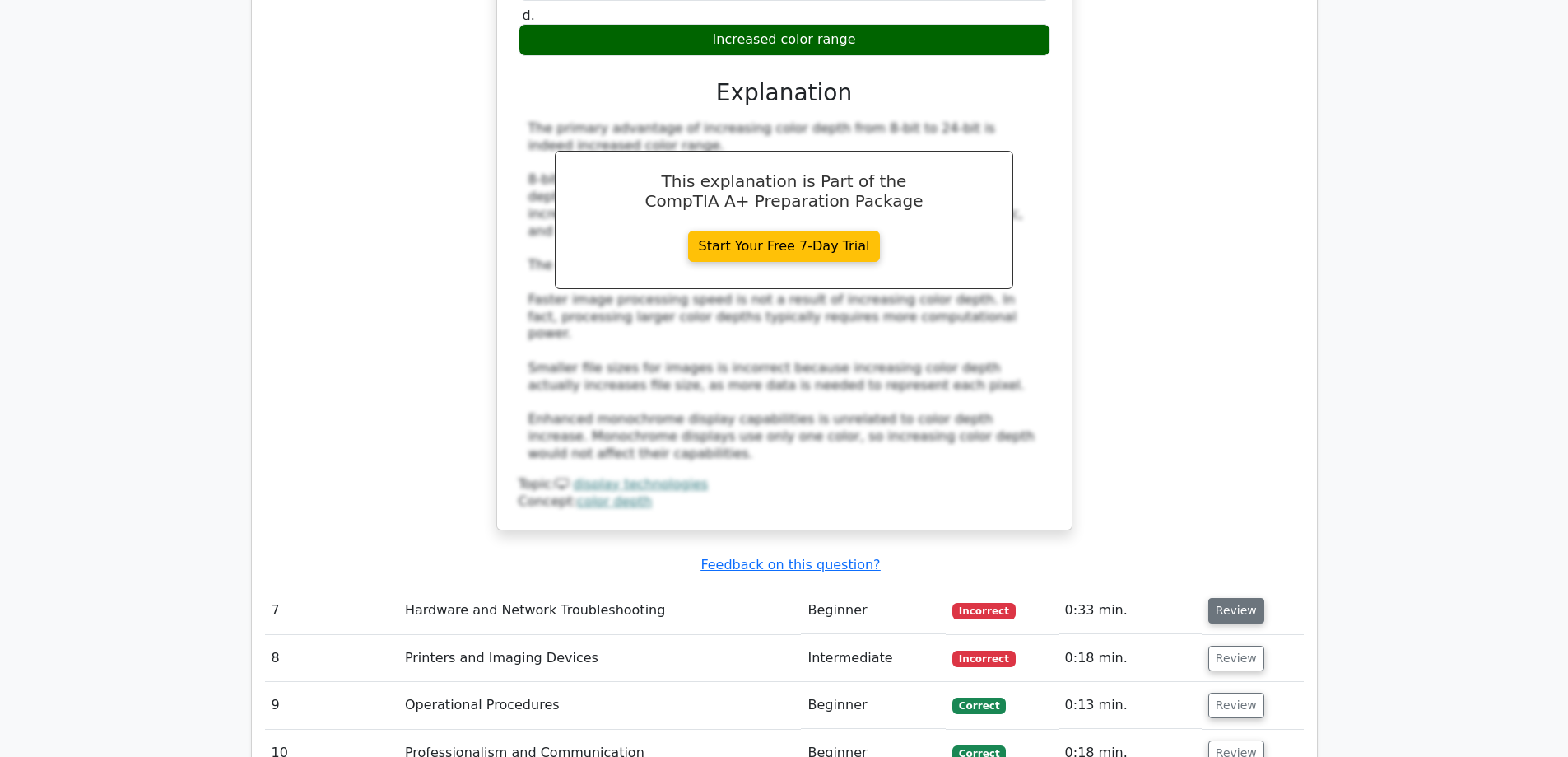
click at [1240, 597] on button "Review" at bounding box center [1236, 610] width 56 height 26
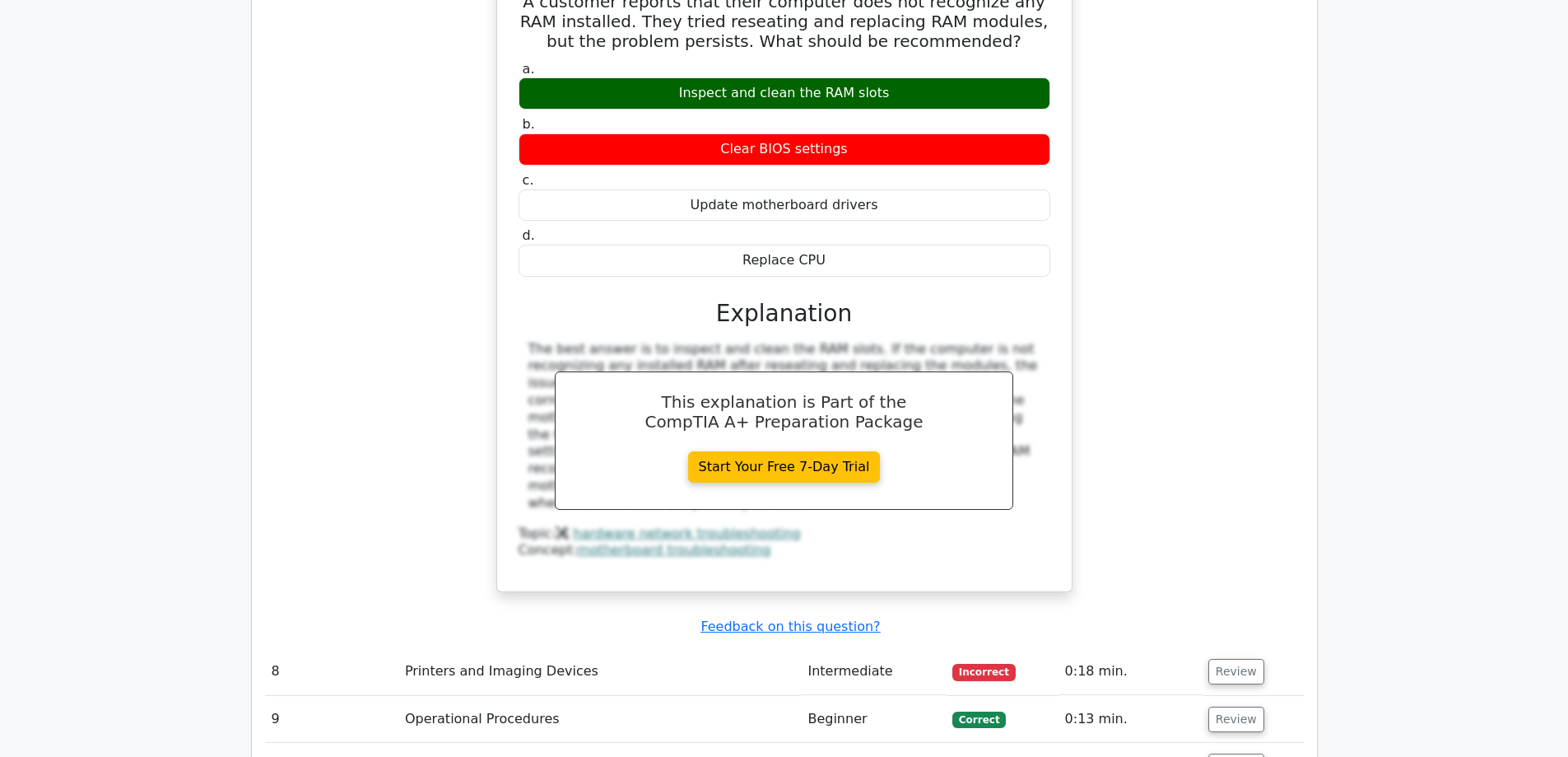
scroll to position [5846, 0]
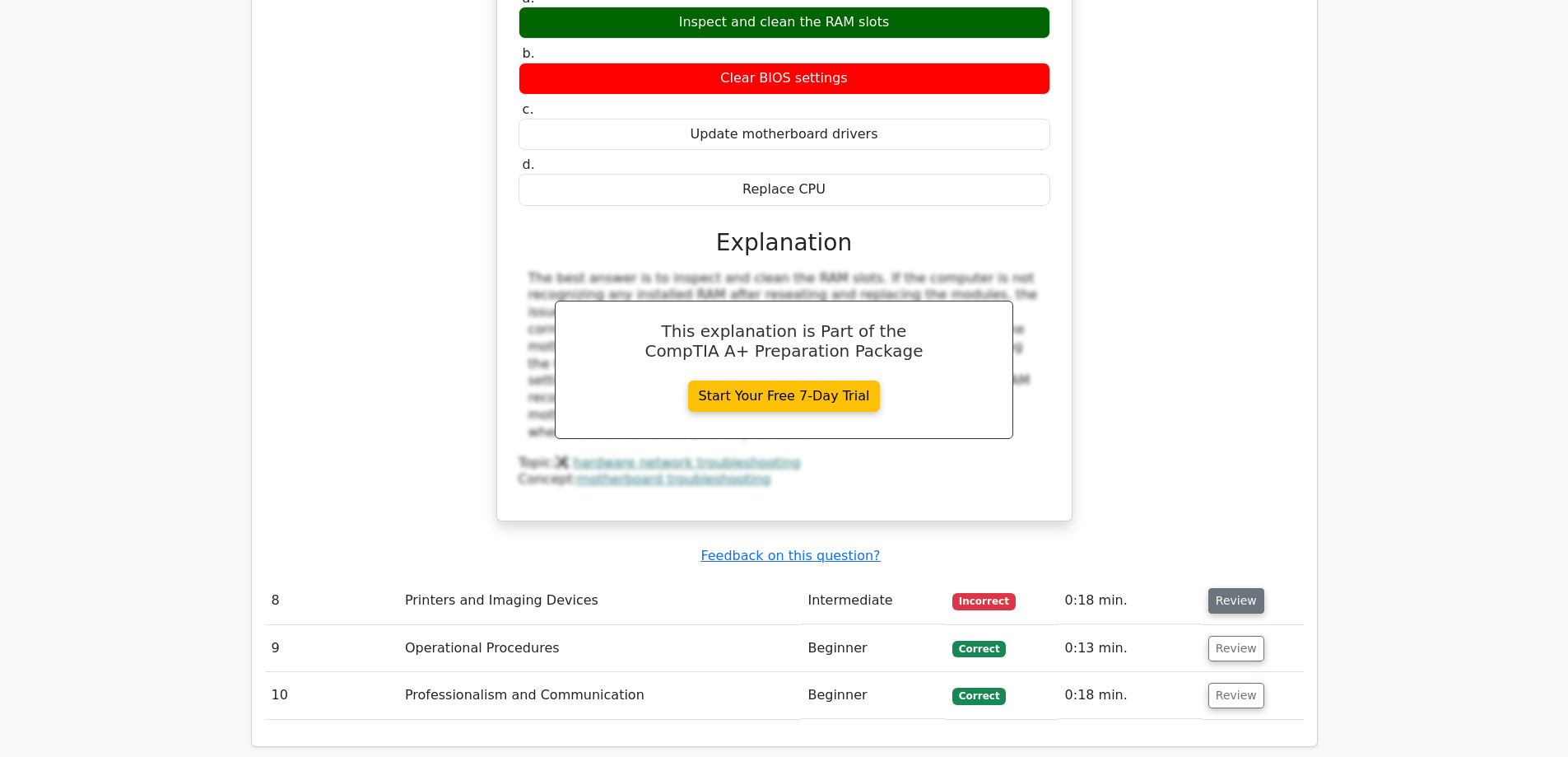
click at [1232, 588] on button "Review" at bounding box center [1236, 601] width 56 height 26
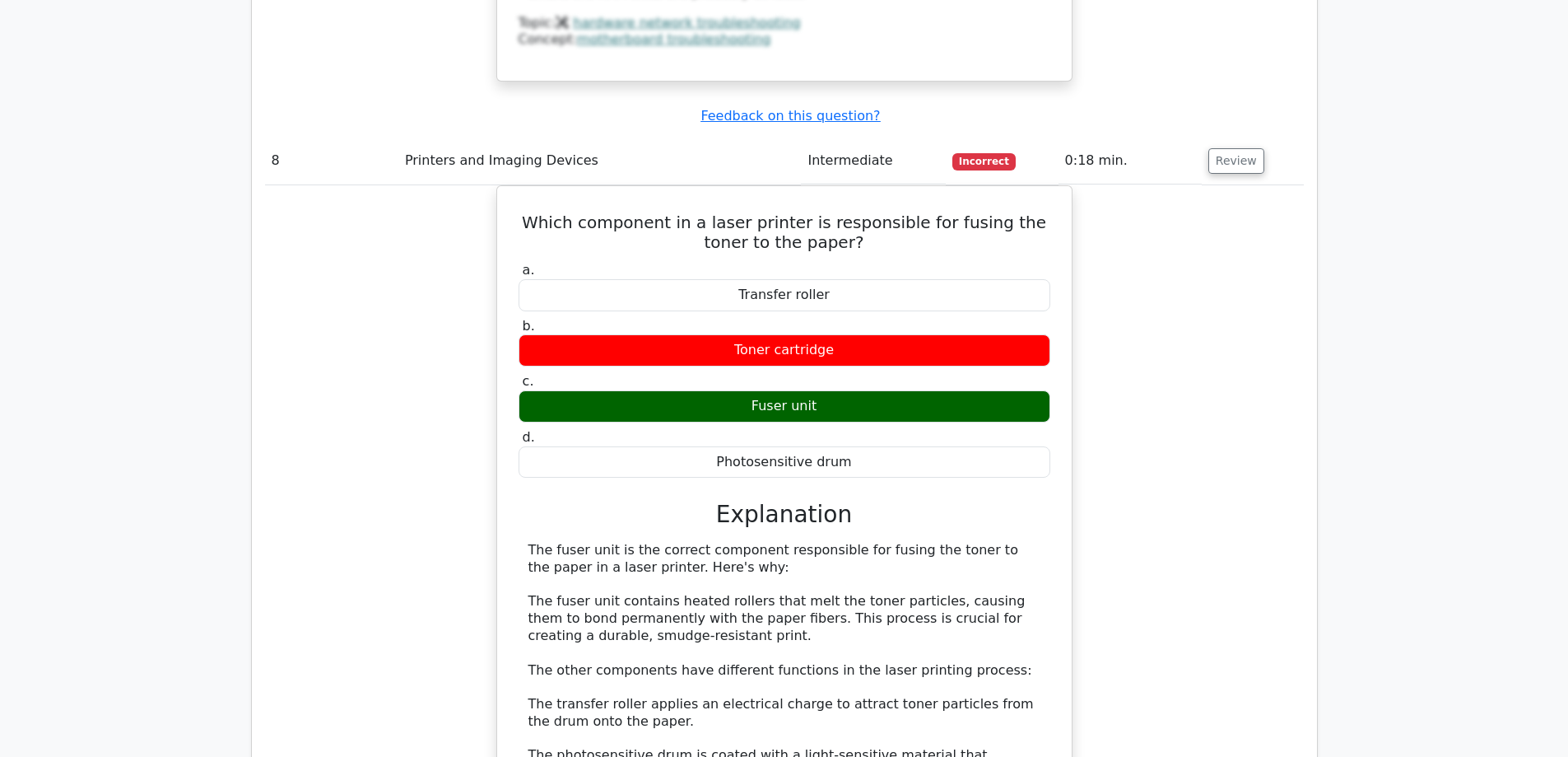
scroll to position [6340, 0]
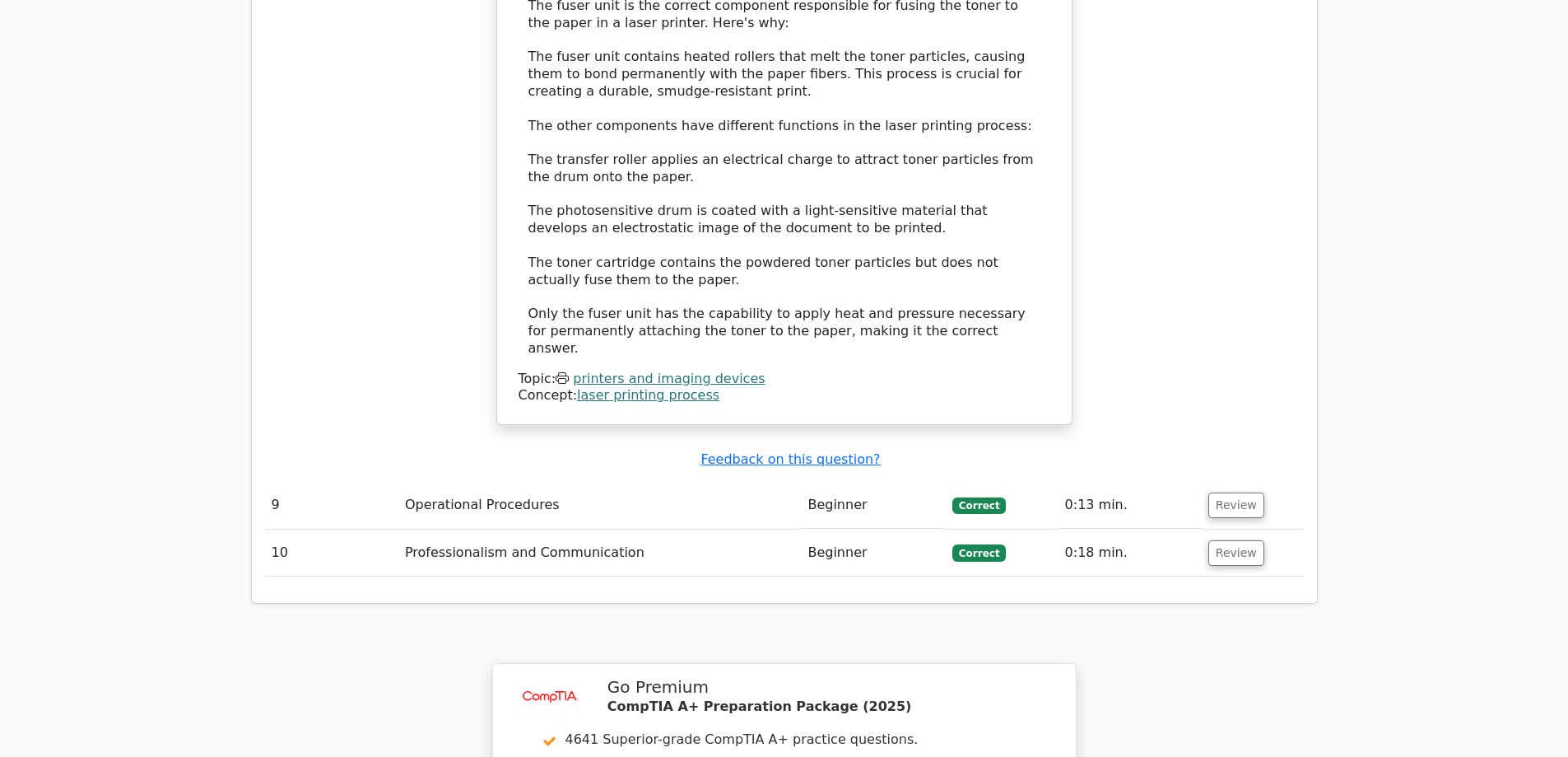
drag, startPoint x: 1347, startPoint y: 618, endPoint x: 1459, endPoint y: 250, distance: 384.7
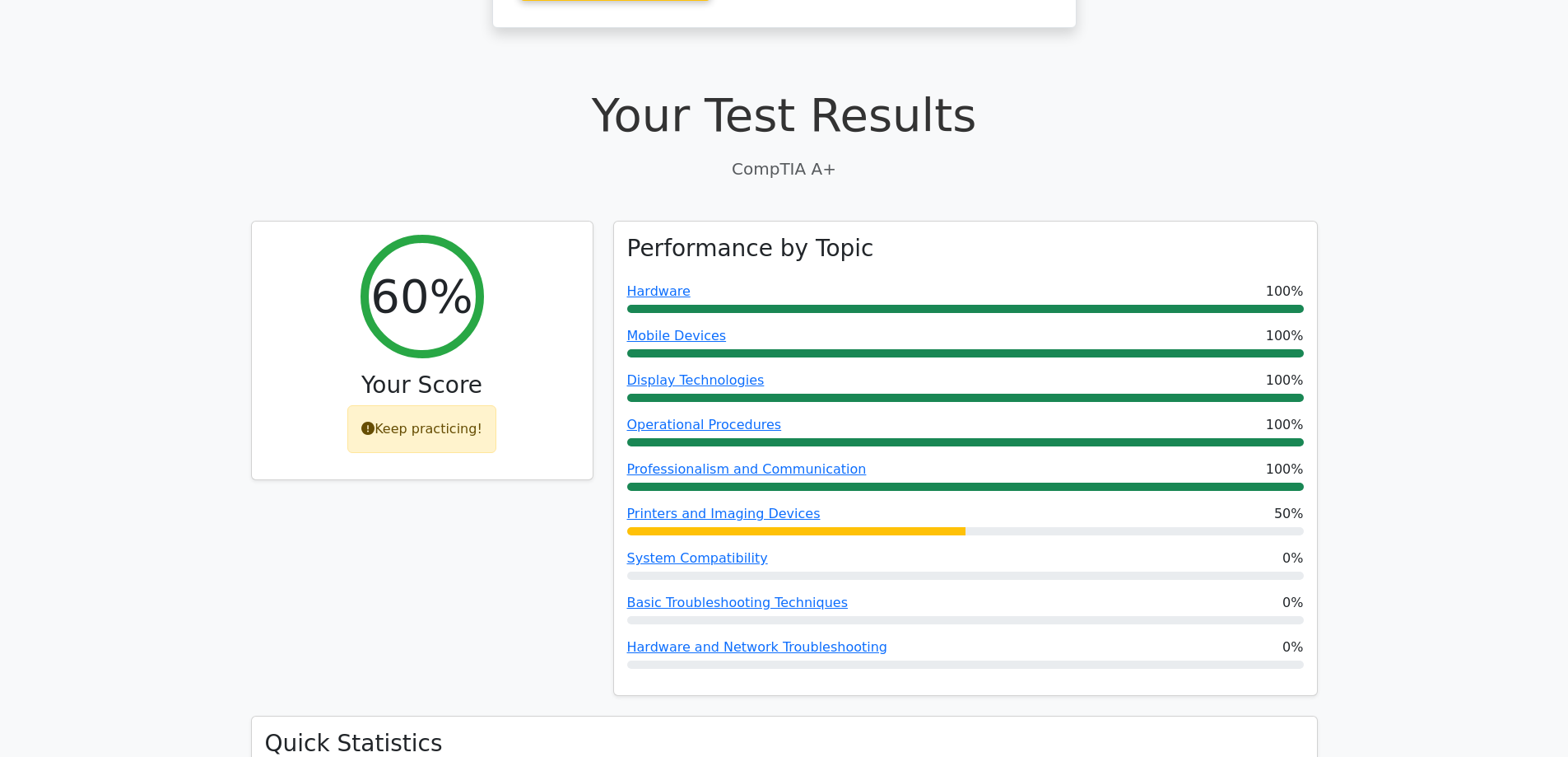
scroll to position [0, 0]
